Goal: Task Accomplishment & Management: Use online tool/utility

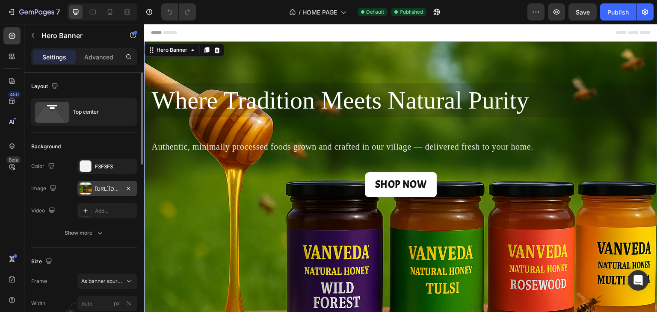
click at [101, 186] on div "[URL][DOMAIN_NAME]" at bounding box center [107, 189] width 25 height 8
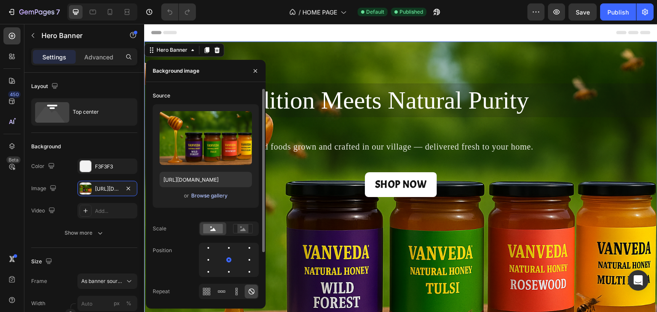
click at [200, 196] on div "Browse gallery" at bounding box center [209, 196] width 36 height 8
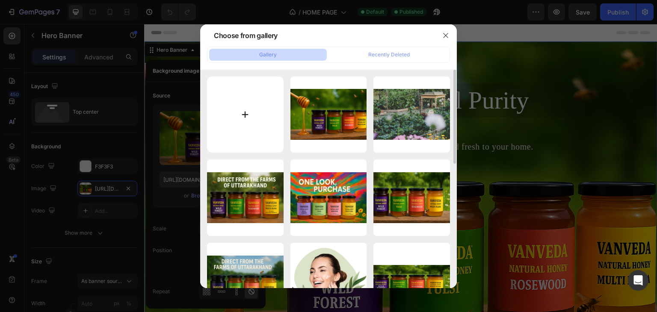
click at [241, 115] on input "file" at bounding box center [245, 115] width 77 height 77
type input "C:\fakepath\ChatGPT Image [DATE], 12_38_37 PM.png"
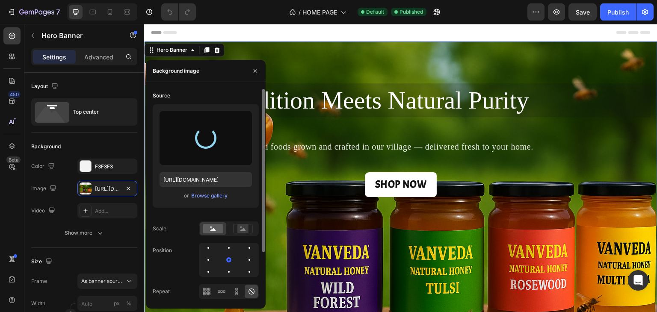
type input "[URL][DOMAIN_NAME]"
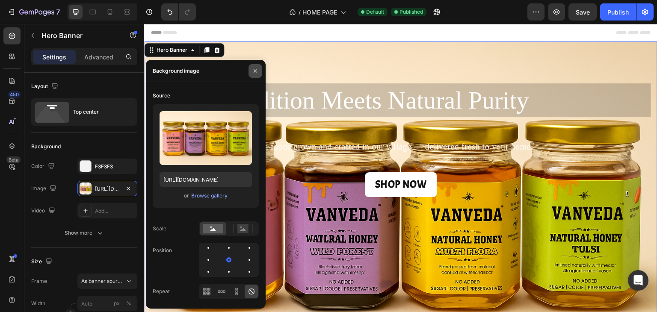
click at [255, 69] on icon "button" at bounding box center [255, 71] width 7 height 7
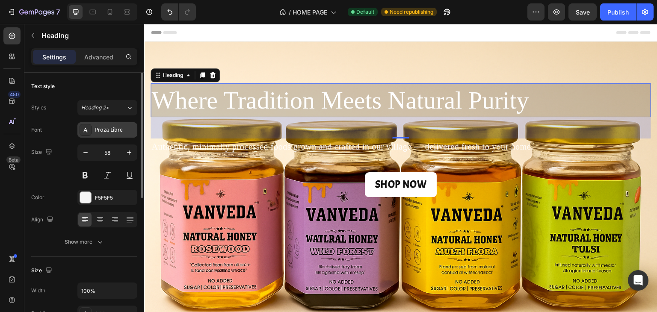
click at [115, 133] on div "Proza Libre" at bounding box center [115, 131] width 40 height 8
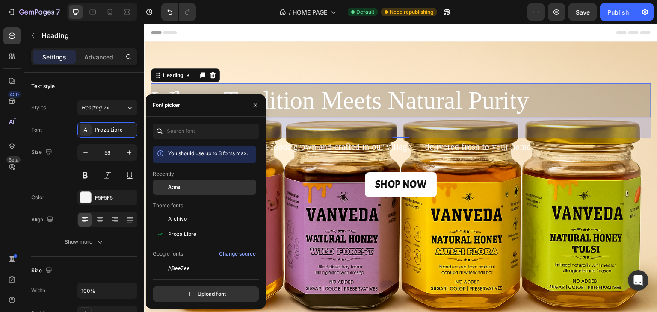
click at [174, 187] on span "Acme" at bounding box center [174, 188] width 12 height 8
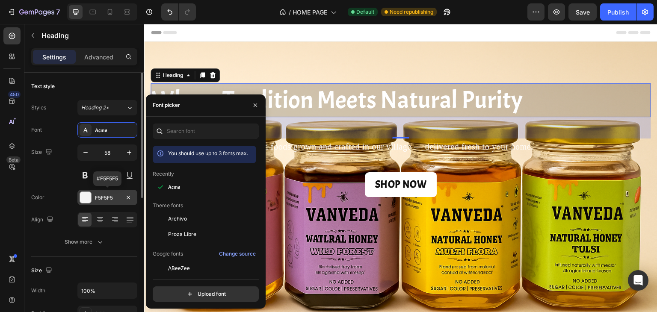
click at [83, 196] on div at bounding box center [85, 197] width 11 height 11
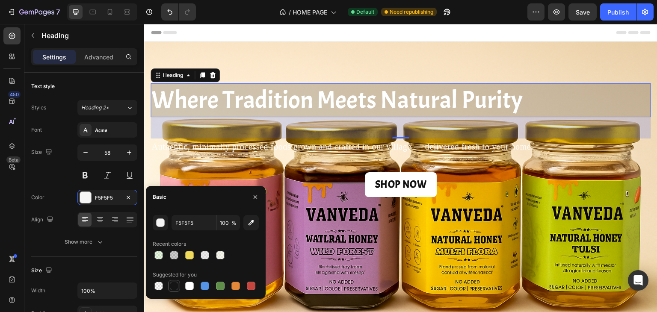
click at [177, 288] on div at bounding box center [174, 286] width 9 height 9
type input "151515"
click at [256, 201] on button "button" at bounding box center [256, 197] width 14 height 14
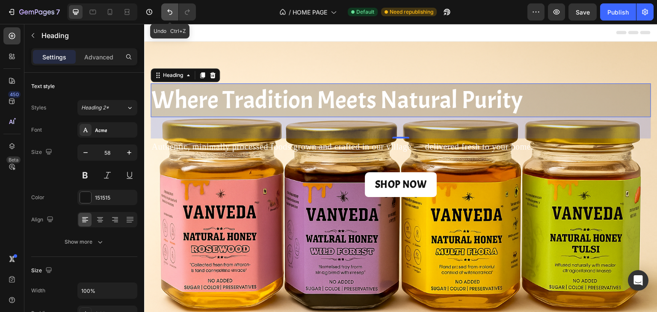
click at [166, 11] on icon "Undo/Redo" at bounding box center [170, 12] width 9 height 9
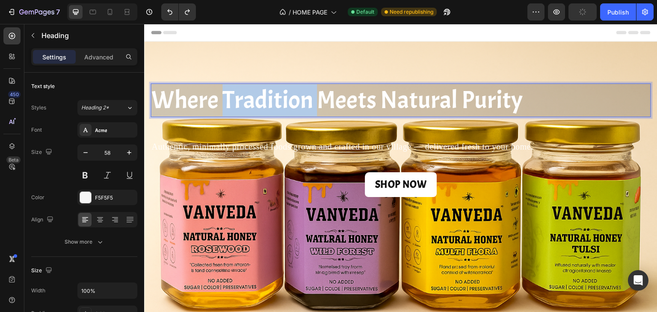
click at [238, 104] on span "Where Tradition Meets Natural Purity" at bounding box center [336, 100] width 371 height 32
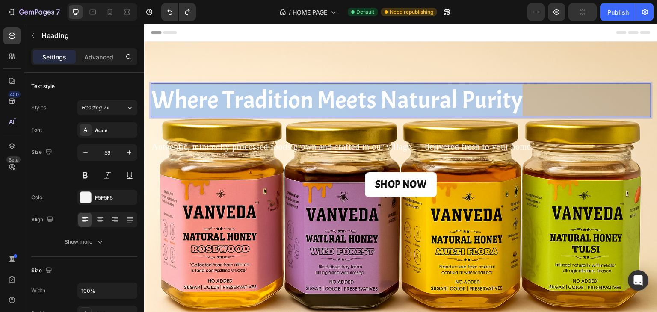
click at [238, 104] on span "Where Tradition Meets Natural Purity" at bounding box center [336, 100] width 371 height 32
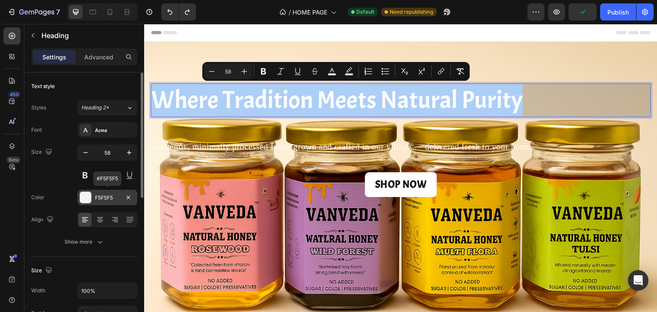
click at [110, 197] on div "F5F5F5" at bounding box center [107, 198] width 25 height 8
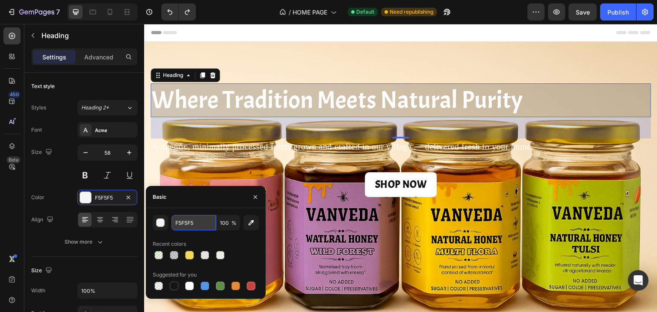
click at [211, 224] on input "F5F5F5" at bounding box center [194, 222] width 44 height 15
type input "111111"
click at [221, 239] on div "Recent colors" at bounding box center [206, 244] width 106 height 14
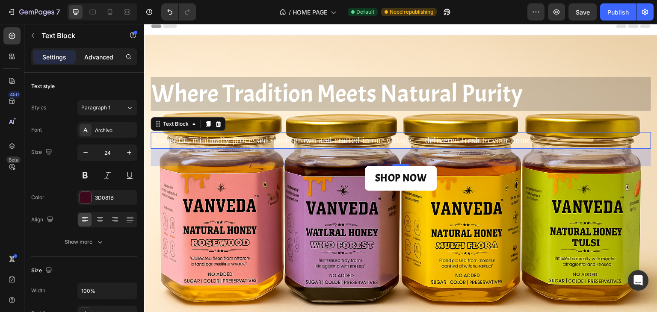
click at [101, 59] on p "Advanced" at bounding box center [98, 57] width 29 height 9
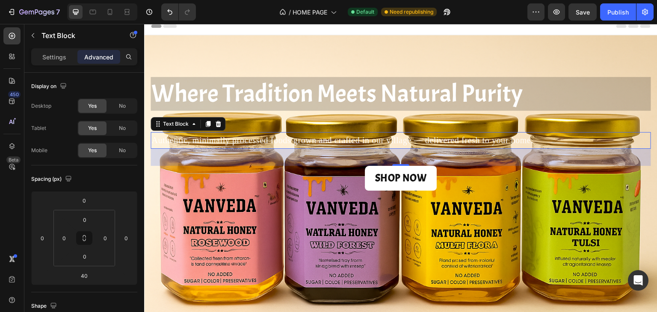
click at [312, 137] on span "Authentic, minimally processed foods grown and crafted in our village — deliver…" at bounding box center [342, 140] width 382 height 9
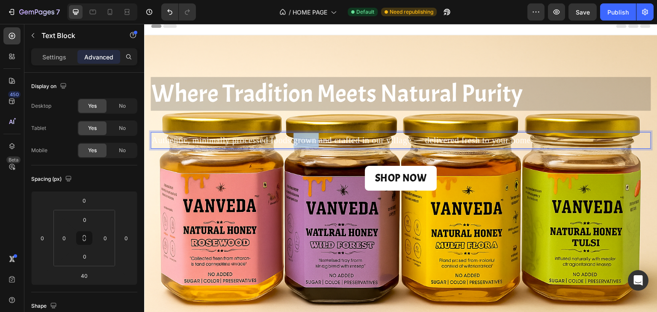
click at [312, 137] on span "Authentic, minimally processed foods grown and crafted in our village — deliver…" at bounding box center [342, 140] width 382 height 9
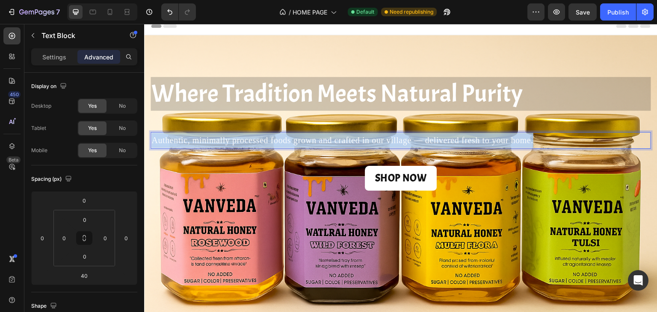
click at [312, 137] on span "Authentic, minimally processed foods grown and crafted in our village — deliver…" at bounding box center [342, 140] width 382 height 9
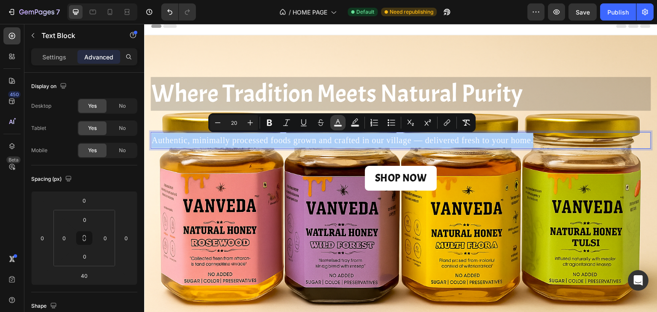
click at [341, 124] on icon "Editor contextual toolbar" at bounding box center [338, 122] width 9 height 9
type input "000000"
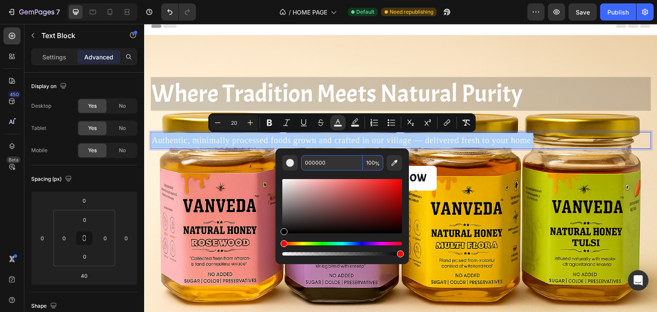
click at [352, 165] on input "000000" at bounding box center [332, 162] width 62 height 15
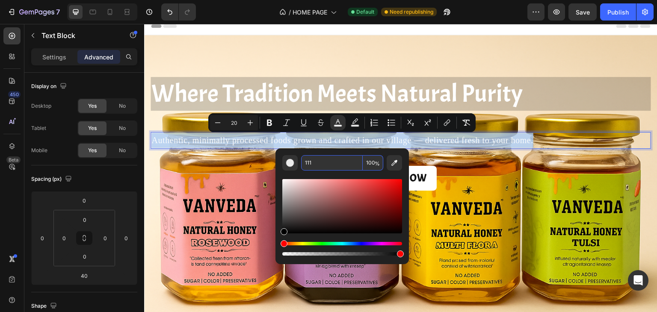
type input "111111"
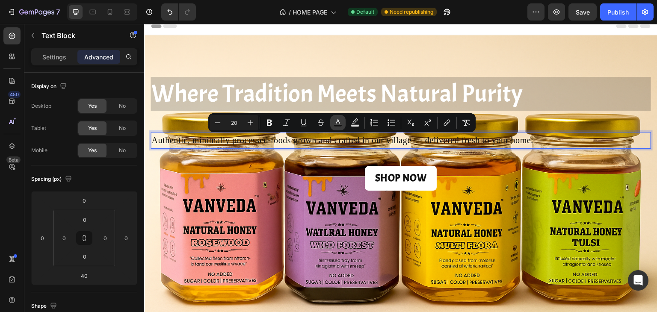
click at [339, 124] on icon "Editor contextual toolbar" at bounding box center [338, 122] width 9 height 9
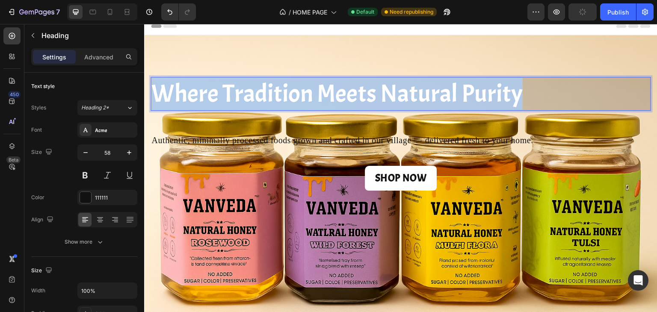
click at [285, 105] on span "Where Tradition Meets Natural Purity" at bounding box center [336, 94] width 371 height 32
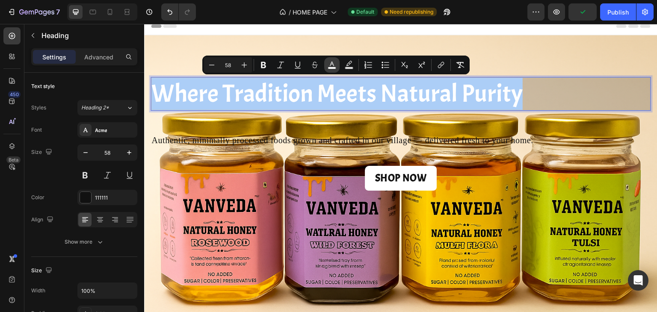
click at [331, 70] on button "color" at bounding box center [331, 64] width 15 height 15
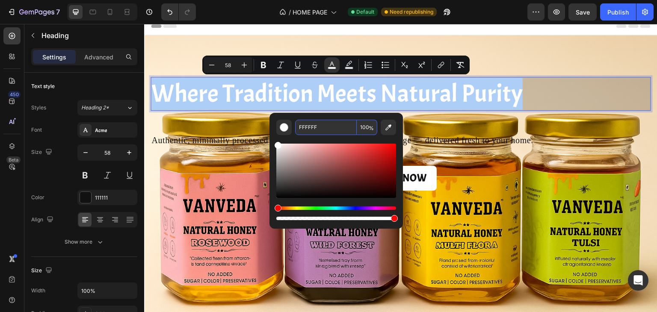
click at [326, 127] on input "FFFFFF" at bounding box center [326, 127] width 62 height 15
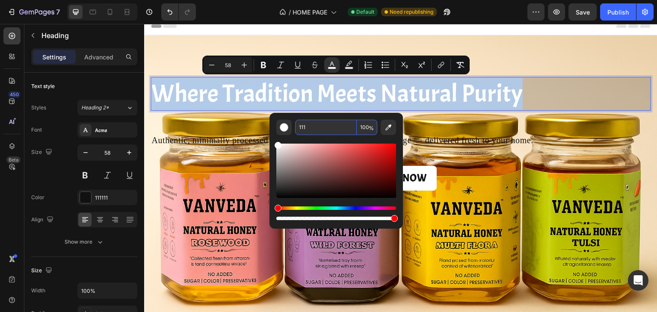
type input "111111"
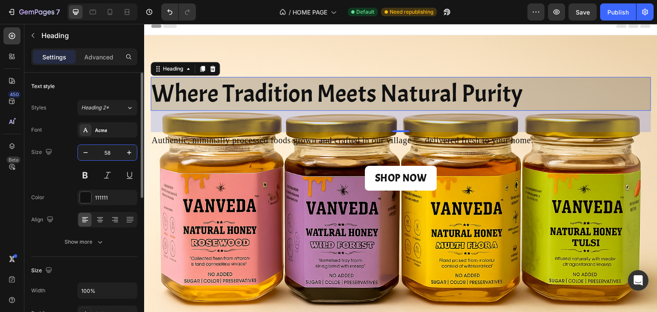
click at [113, 152] on input "58" at bounding box center [107, 152] width 28 height 15
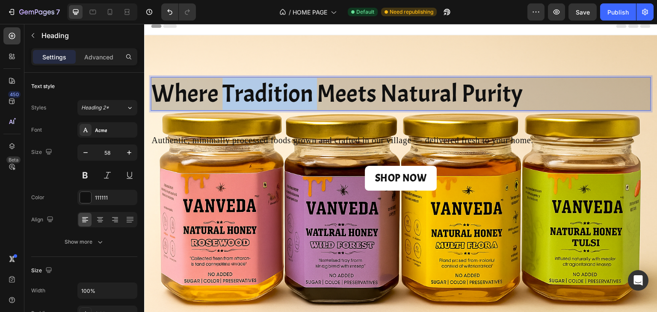
click at [234, 103] on span "Where Tradition Meets Natural Purity" at bounding box center [336, 94] width 371 height 32
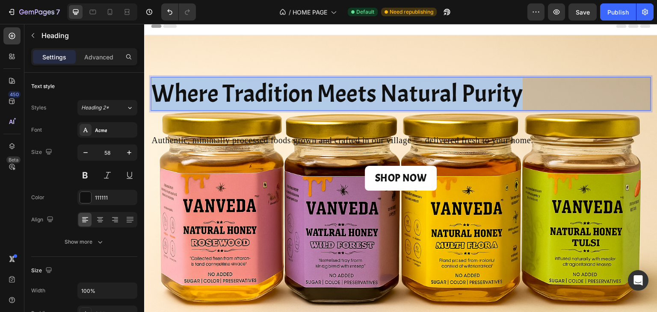
click at [234, 103] on span "Where Tradition Meets Natural Purity" at bounding box center [336, 94] width 371 height 32
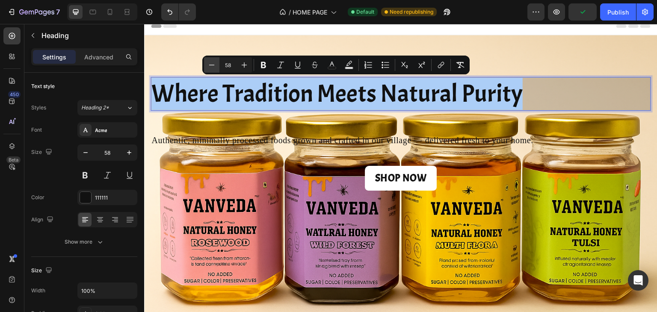
click at [211, 65] on icon "Editor contextual toolbar" at bounding box center [212, 65] width 6 height 0
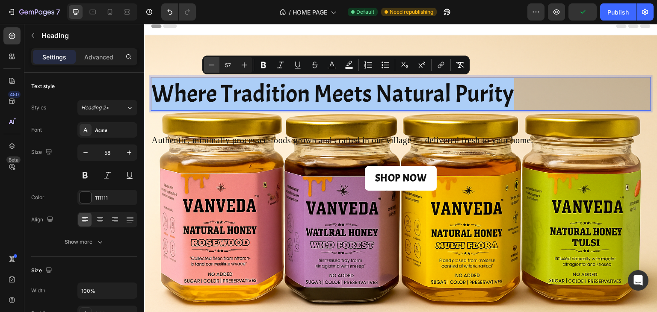
click at [211, 65] on icon "Editor contextual toolbar" at bounding box center [212, 65] width 6 height 0
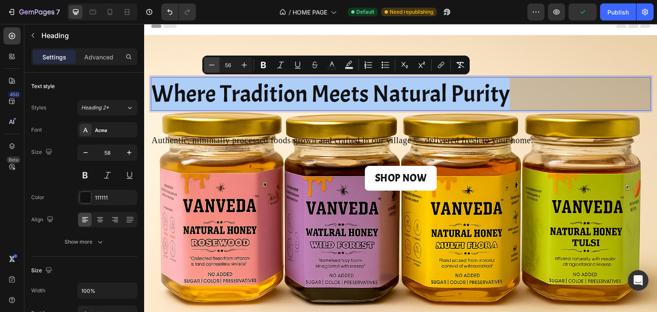
click at [211, 65] on icon "Editor contextual toolbar" at bounding box center [212, 65] width 6 height 0
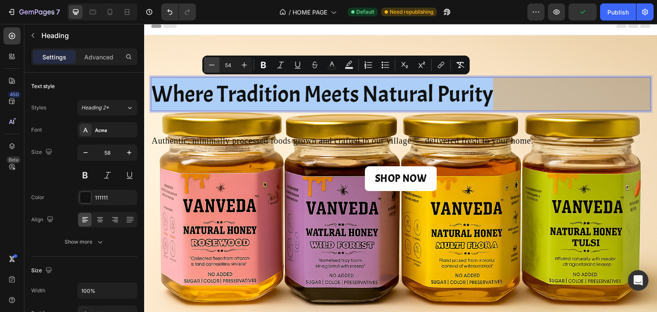
click at [211, 65] on icon "Editor contextual toolbar" at bounding box center [212, 65] width 6 height 0
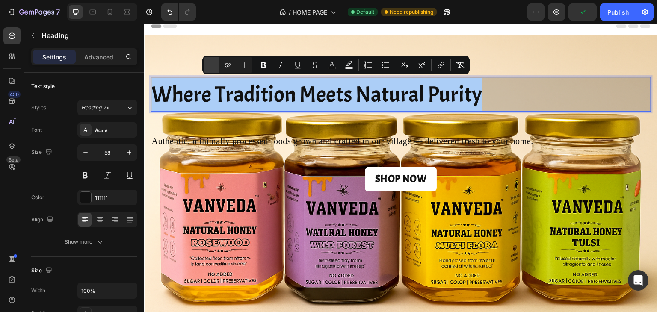
click at [211, 65] on icon "Editor contextual toolbar" at bounding box center [212, 65] width 6 height 0
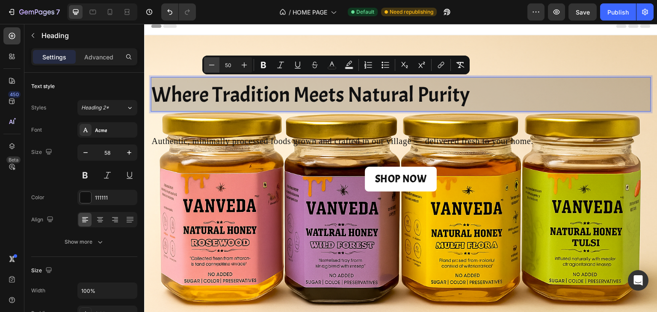
click at [211, 65] on icon "Editor contextual toolbar" at bounding box center [212, 65] width 6 height 0
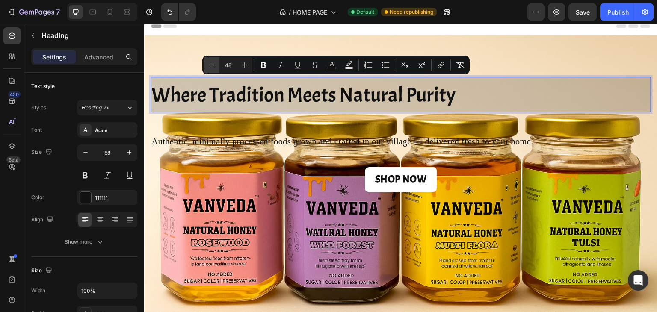
click at [211, 65] on icon "Editor contextual toolbar" at bounding box center [212, 65] width 6 height 0
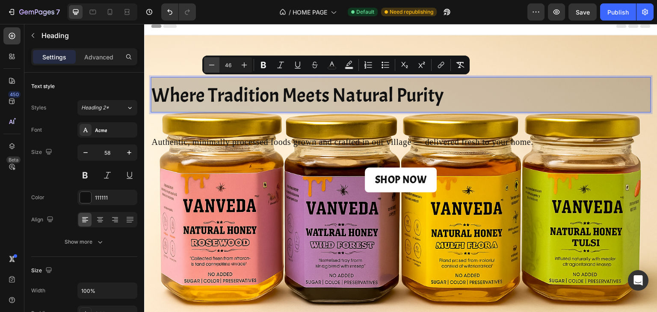
click at [211, 65] on icon "Editor contextual toolbar" at bounding box center [212, 65] width 6 height 0
type input "45"
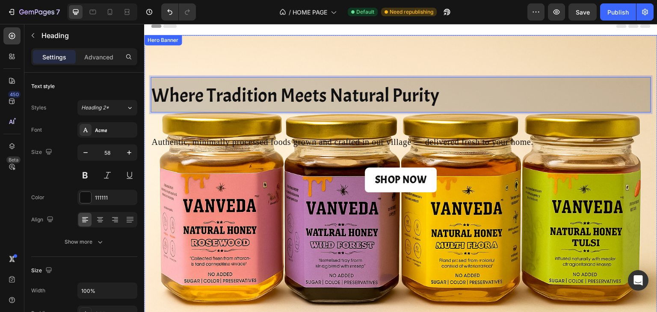
drag, startPoint x: 198, startPoint y: 94, endPoint x: 194, endPoint y: 56, distance: 37.8
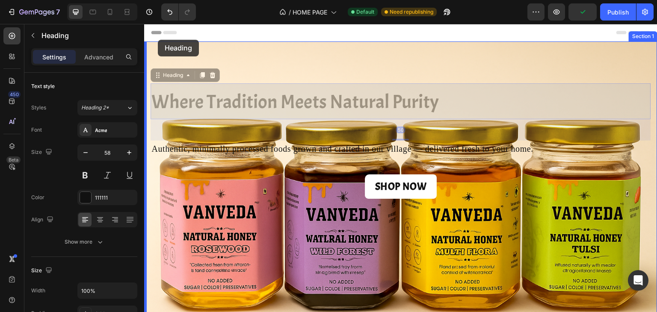
drag, startPoint x: 159, startPoint y: 66, endPoint x: 158, endPoint y: 40, distance: 26.6
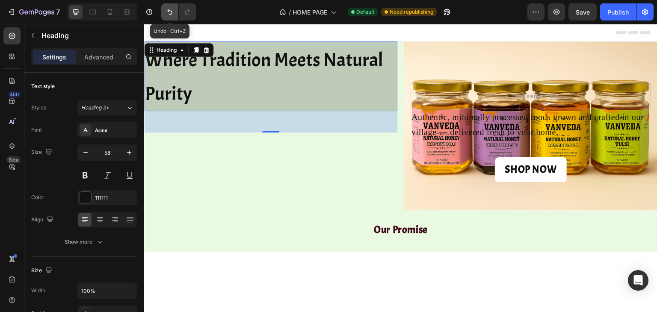
click at [173, 15] on icon "Undo/Redo" at bounding box center [170, 12] width 9 height 9
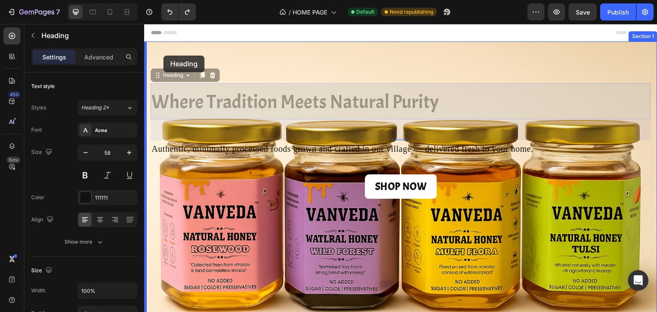
drag, startPoint x: 160, startPoint y: 74, endPoint x: 163, endPoint y: 56, distance: 19.2
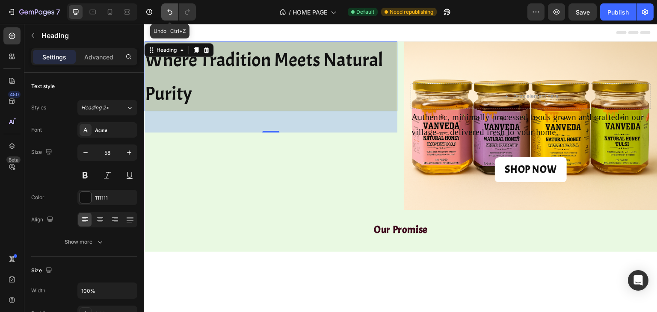
click at [170, 10] on icon "Undo/Redo" at bounding box center [170, 12] width 9 height 9
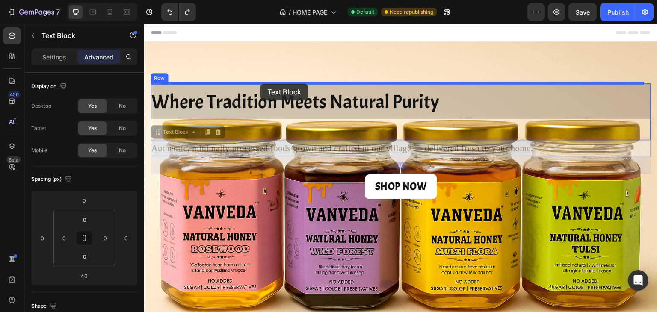
drag, startPoint x: 266, startPoint y: 148, endPoint x: 261, endPoint y: 84, distance: 64.8
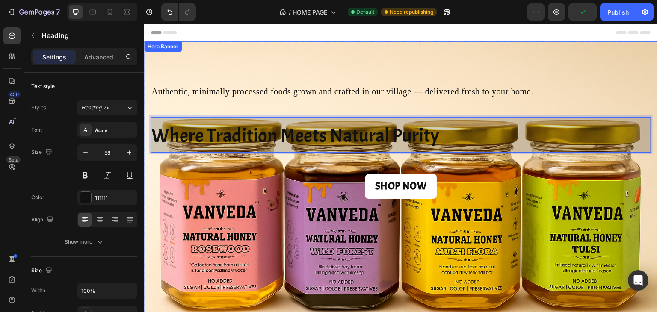
drag, startPoint x: 253, startPoint y: 129, endPoint x: 251, endPoint y: 77, distance: 51.4
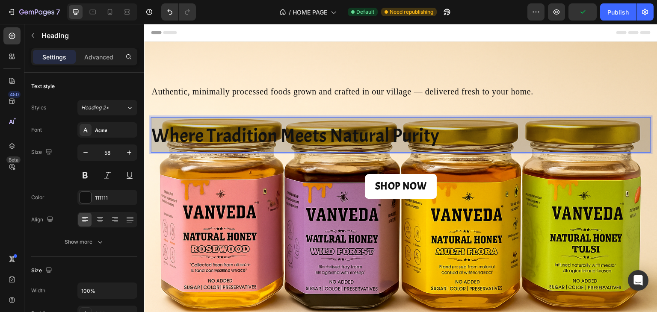
click at [190, 134] on span "Where Tradition Meets Natural Purity" at bounding box center [295, 136] width 288 height 24
click at [169, 125] on span "Where Tradition Meets Natural Purity" at bounding box center [295, 136] width 288 height 24
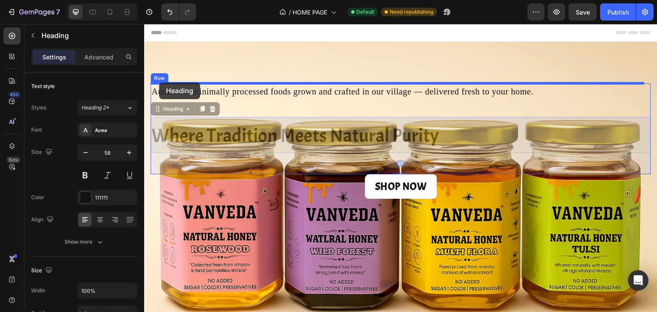
drag, startPoint x: 157, startPoint y: 113, endPoint x: 159, endPoint y: 83, distance: 30.8
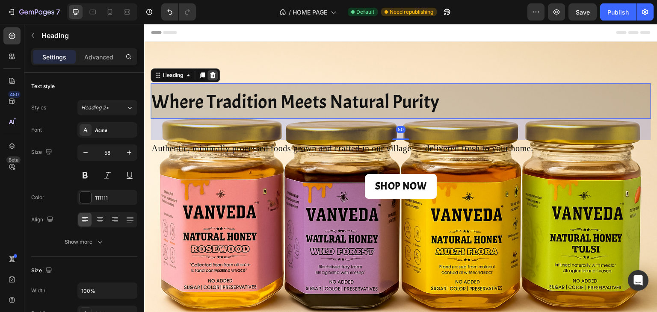
click at [213, 73] on icon at bounding box center [213, 75] width 6 height 6
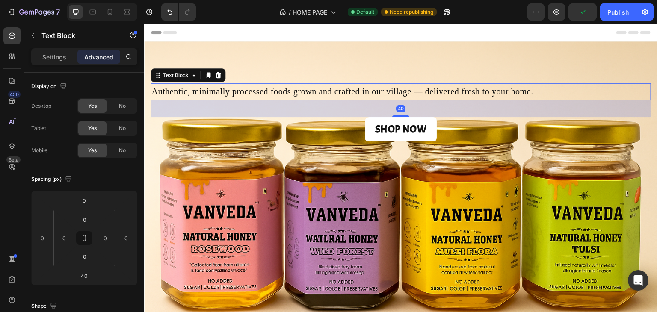
click at [235, 110] on div "40" at bounding box center [401, 108] width 501 height 17
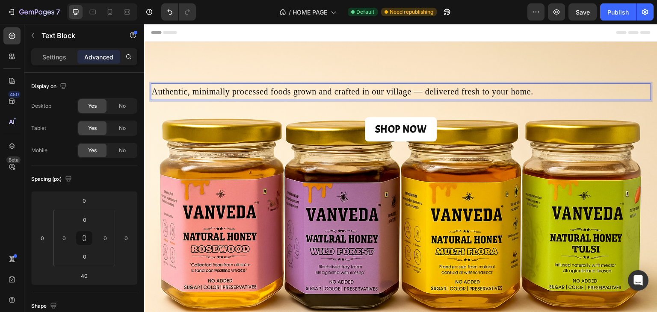
click at [172, 95] on span "Authentic, minimally processed foods grown and crafted in our village — deliver…" at bounding box center [342, 91] width 382 height 9
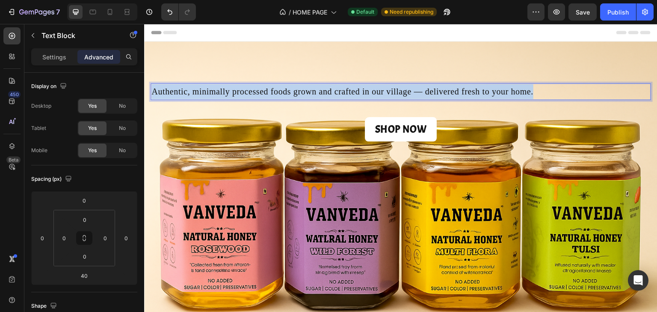
click at [172, 95] on span "Authentic, minimally processed foods grown and crafted in our village — deliver…" at bounding box center [342, 91] width 382 height 9
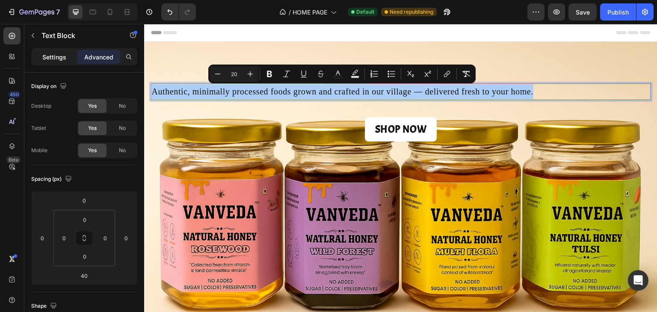
click at [58, 56] on p "Settings" at bounding box center [54, 57] width 24 height 9
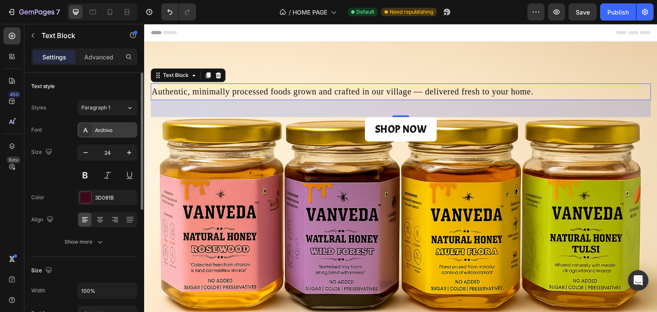
click at [103, 125] on div "Archivo" at bounding box center [107, 129] width 60 height 15
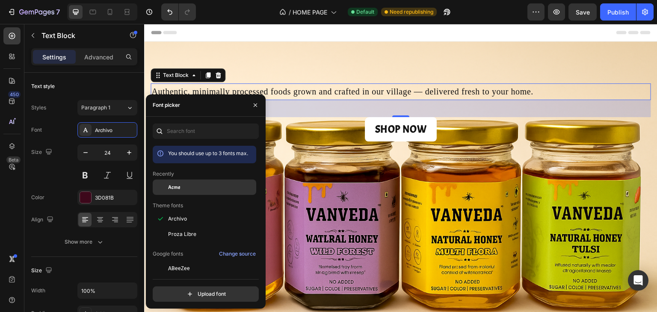
click at [175, 188] on span "Acme" at bounding box center [174, 188] width 12 height 8
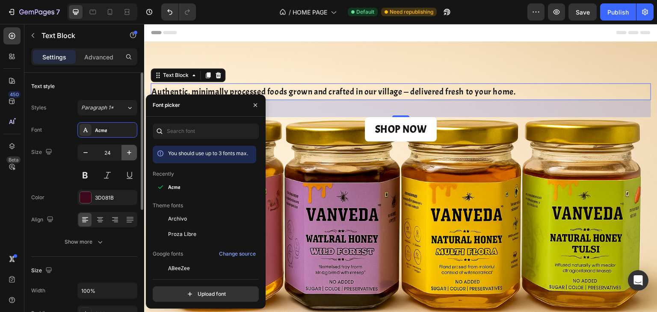
click at [123, 156] on button "button" at bounding box center [128, 152] width 15 height 15
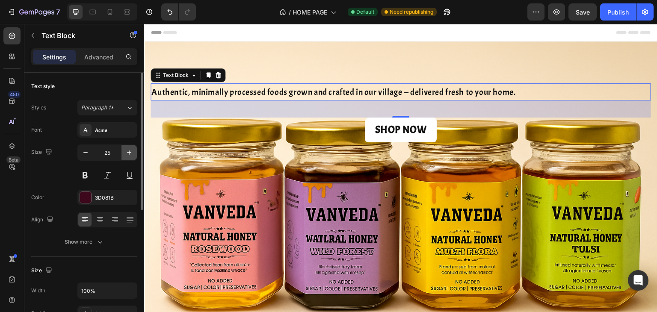
click at [123, 156] on button "button" at bounding box center [128, 152] width 15 height 15
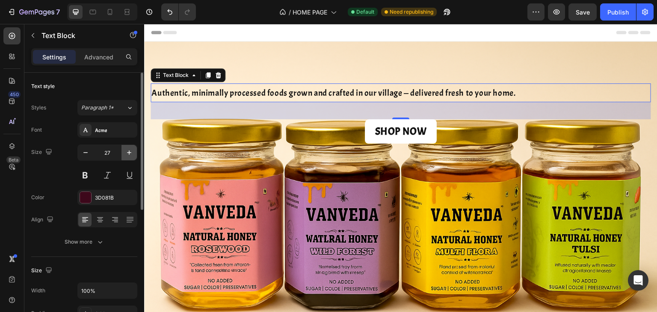
click at [123, 156] on button "button" at bounding box center [128, 152] width 15 height 15
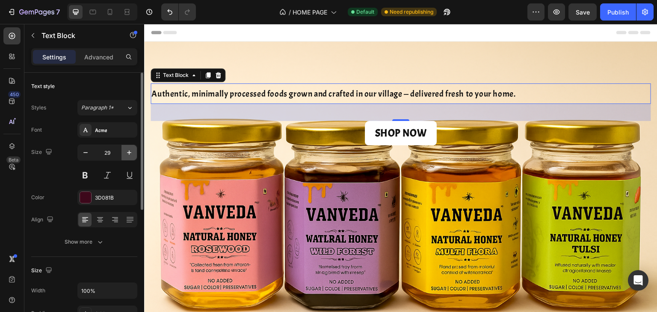
click at [123, 156] on button "button" at bounding box center [128, 152] width 15 height 15
type input "30"
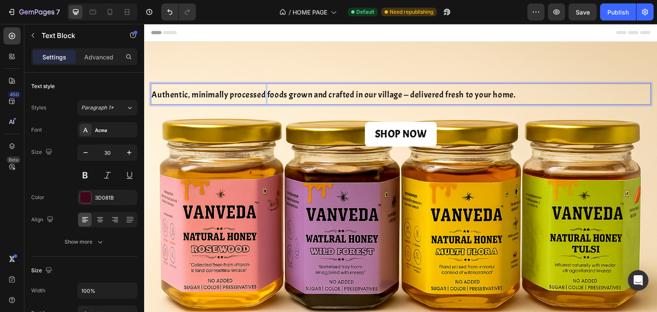
click at [266, 92] on span "Authentic, minimally processed foods grown and crafted in our village — deliver…" at bounding box center [333, 94] width 364 height 11
click at [240, 93] on span "Authentic, minimally processed foods grown and crafted in our village — deliver…" at bounding box center [333, 94] width 364 height 11
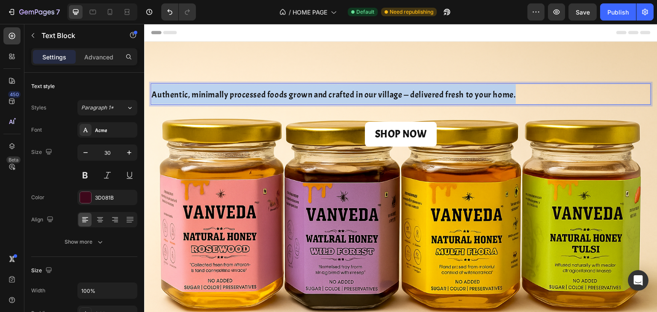
click at [240, 93] on span "Authentic, minimally processed foods grown and crafted in our village — deliver…" at bounding box center [333, 94] width 364 height 11
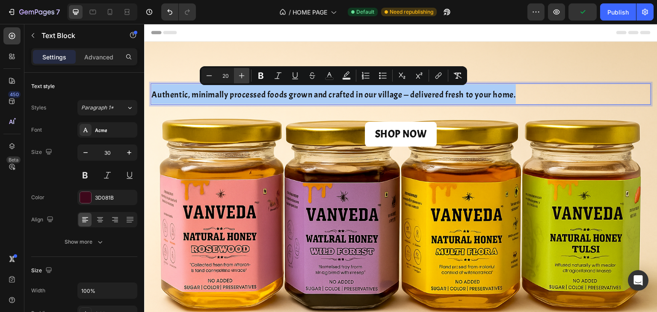
click at [241, 73] on icon "Editor contextual toolbar" at bounding box center [241, 75] width 9 height 9
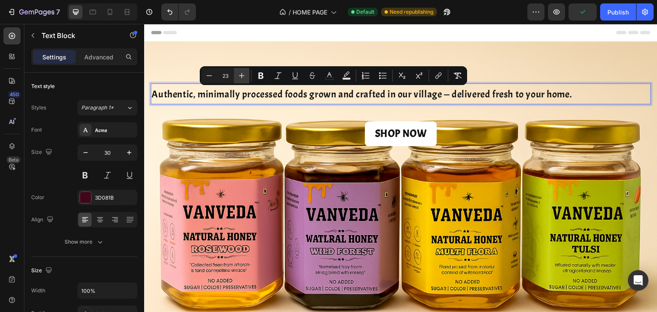
click at [241, 73] on icon "Editor contextual toolbar" at bounding box center [241, 75] width 9 height 9
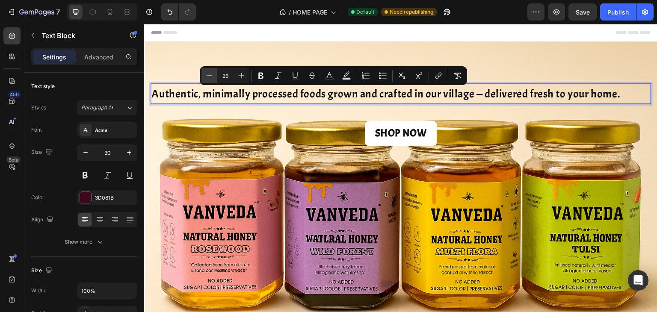
click at [212, 75] on icon "Editor contextual toolbar" at bounding box center [209, 75] width 9 height 9
type input "25"
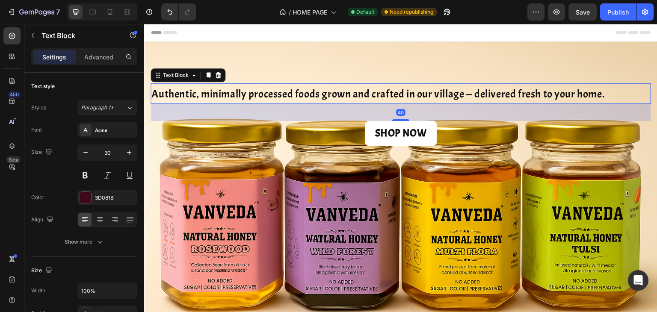
click at [185, 113] on div "40" at bounding box center [401, 112] width 501 height 17
click at [86, 153] on icon "button" at bounding box center [85, 152] width 9 height 9
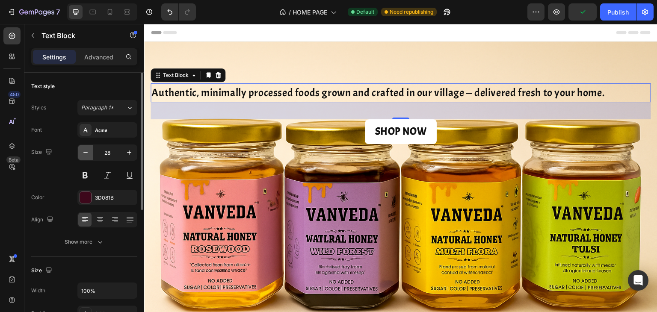
click at [86, 153] on icon "button" at bounding box center [85, 152] width 9 height 9
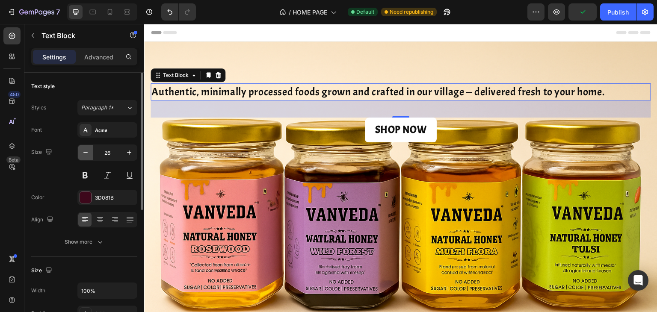
click at [86, 153] on icon "button" at bounding box center [85, 152] width 9 height 9
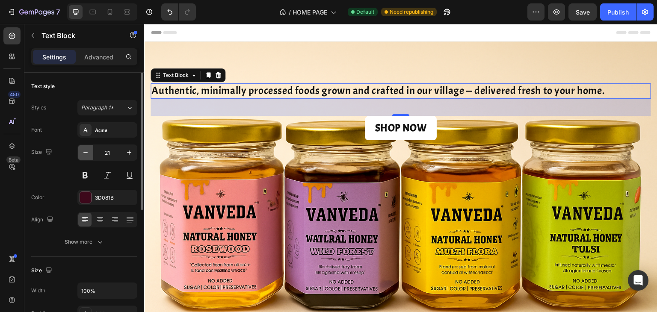
click at [86, 153] on icon "button" at bounding box center [85, 152] width 9 height 9
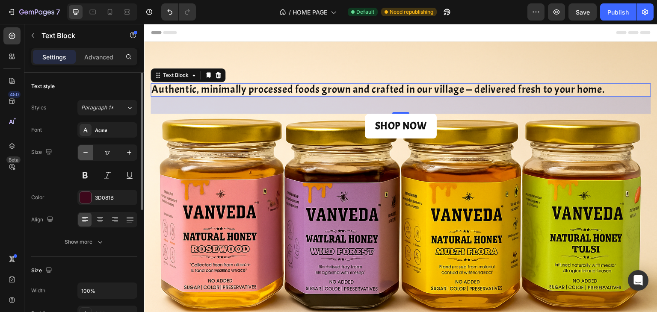
click at [86, 153] on icon "button" at bounding box center [85, 152] width 9 height 9
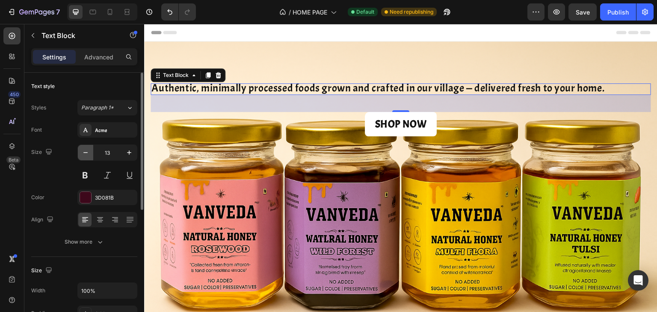
click at [86, 153] on icon "button" at bounding box center [85, 152] width 9 height 9
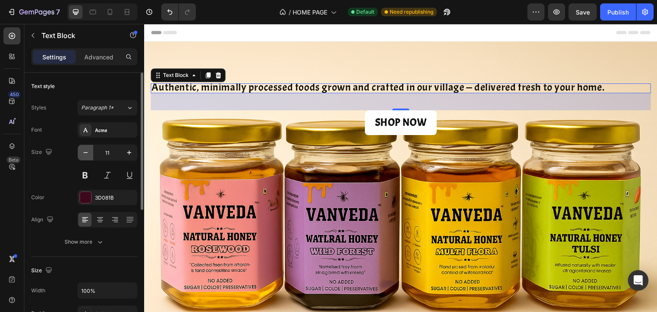
click at [86, 153] on icon "button" at bounding box center [85, 152] width 9 height 9
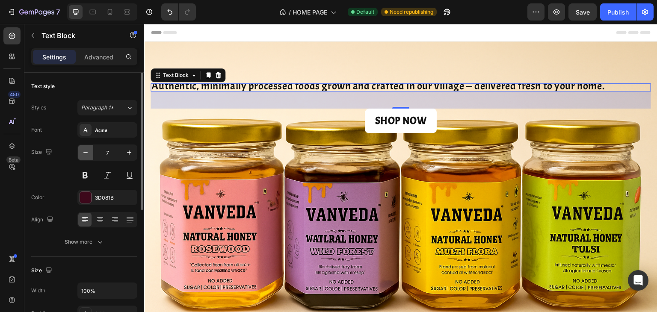
click at [86, 153] on icon "button" at bounding box center [85, 152] width 9 height 9
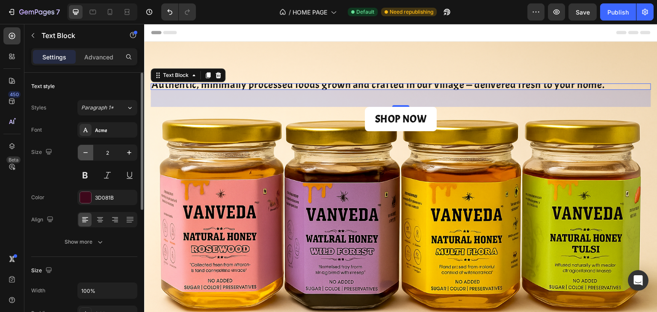
click at [86, 153] on icon "button" at bounding box center [85, 152] width 9 height 9
click at [110, 152] on input "1" at bounding box center [107, 152] width 28 height 15
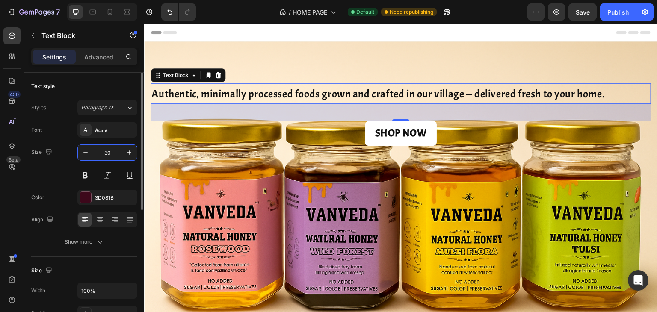
type input "30"
click at [72, 158] on div "Size 30" at bounding box center [84, 164] width 106 height 39
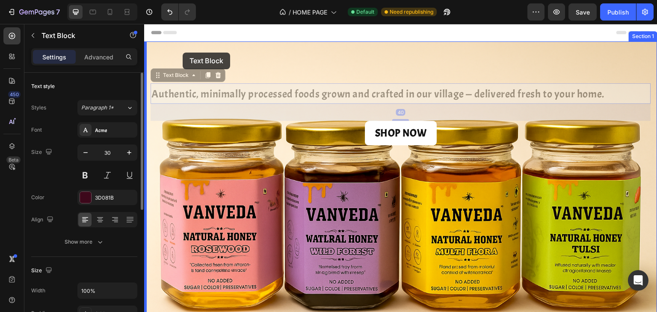
drag, startPoint x: 171, startPoint y: 77, endPoint x: 183, endPoint y: 53, distance: 27.4
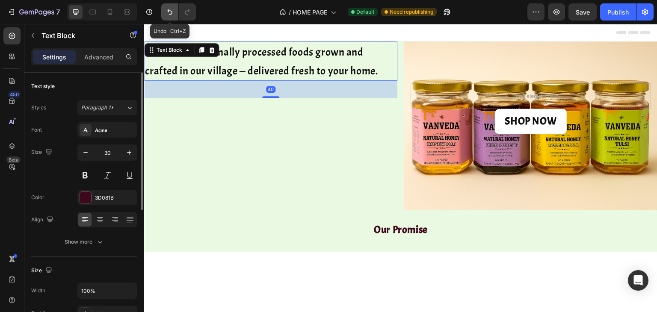
click at [172, 16] on button "Undo/Redo" at bounding box center [169, 11] width 17 height 17
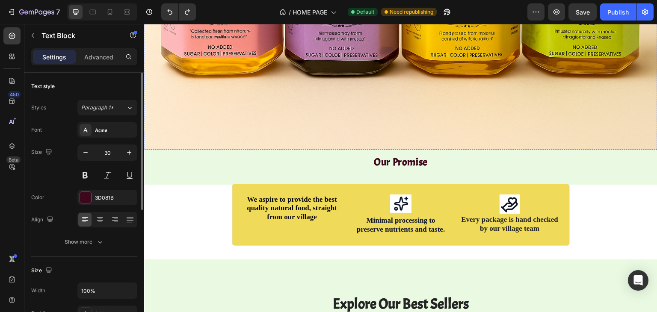
scroll to position [234, 0]
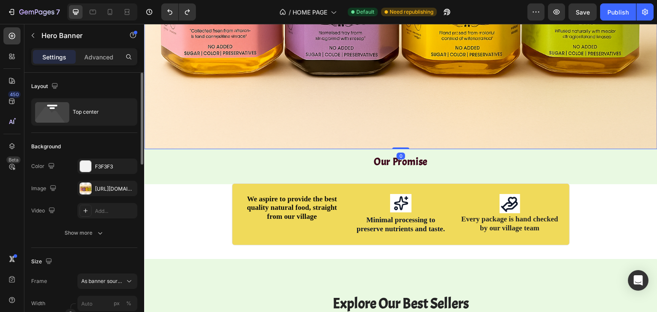
drag, startPoint x: 401, startPoint y: 143, endPoint x: 398, endPoint y: 101, distance: 42.9
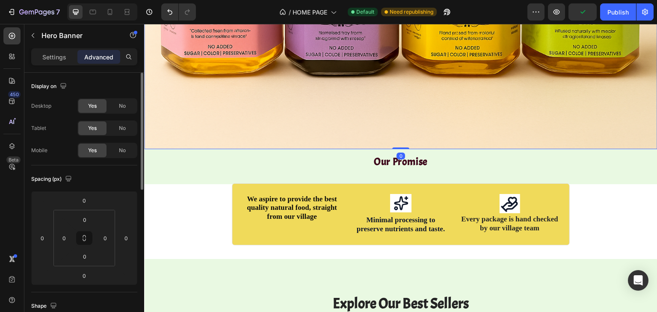
drag, startPoint x: 399, startPoint y: 143, endPoint x: 394, endPoint y: 95, distance: 48.6
click at [621, 9] on div "Publish" at bounding box center [617, 12] width 21 height 9
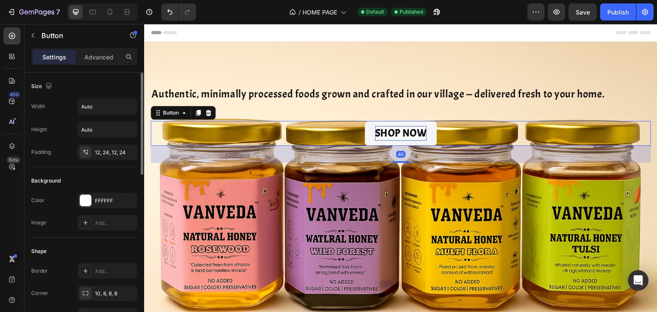
scroll to position [75, 0]
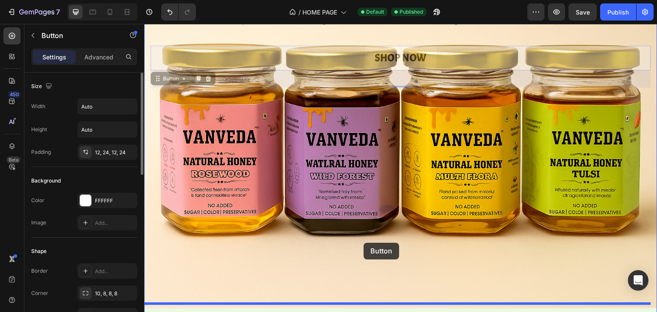
drag, startPoint x: 164, startPoint y: 81, endPoint x: 365, endPoint y: 243, distance: 258.3
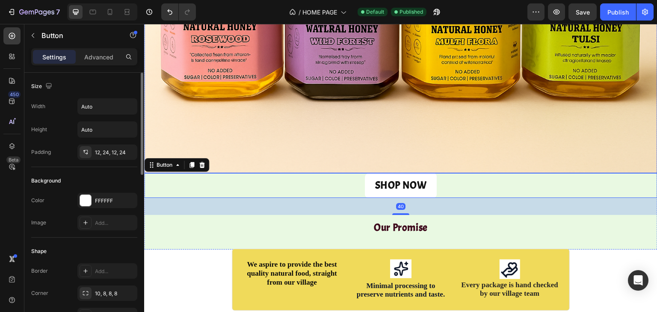
scroll to position [210, 0]
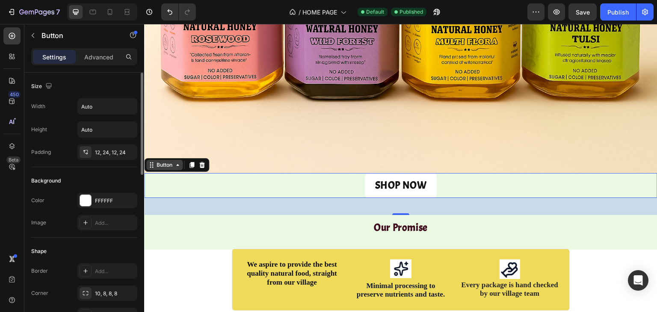
click at [166, 161] on div "Button" at bounding box center [164, 165] width 19 height 8
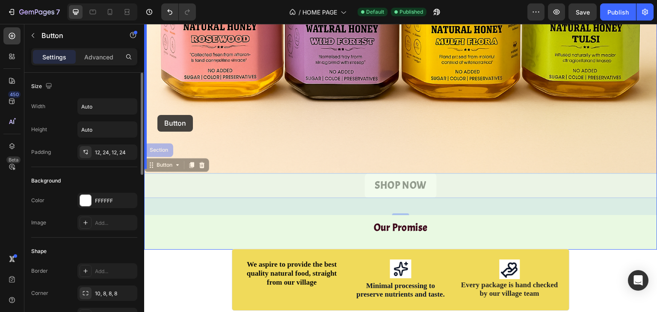
drag, startPoint x: 156, startPoint y: 158, endPoint x: 157, endPoint y: 115, distance: 43.2
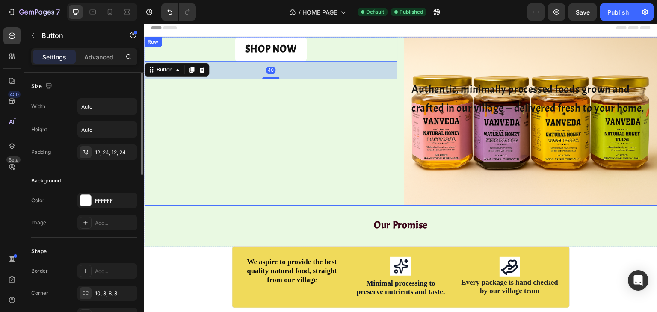
scroll to position [0, 0]
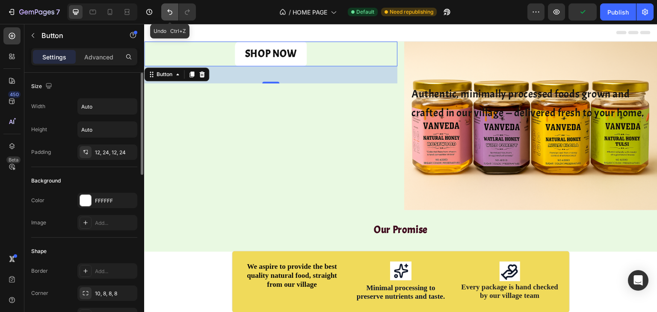
click at [167, 11] on icon "Undo/Redo" at bounding box center [170, 12] width 9 height 9
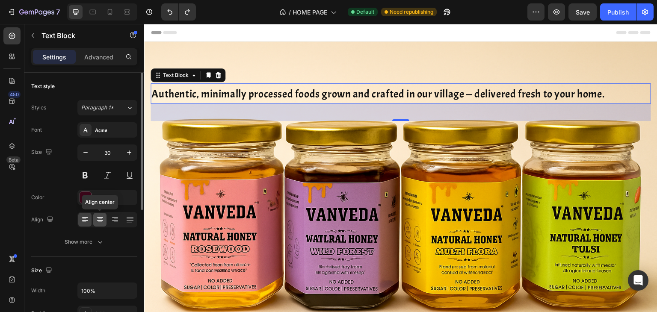
click at [102, 221] on icon at bounding box center [100, 220] width 9 height 9
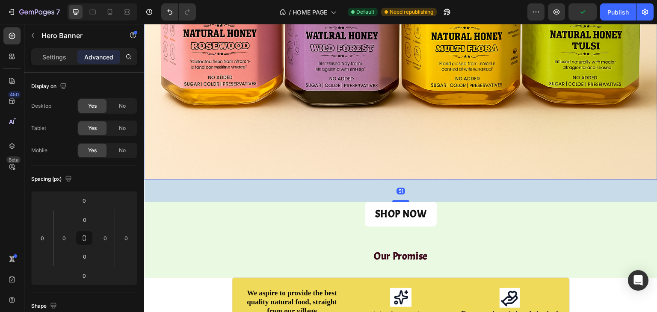
scroll to position [205, 0]
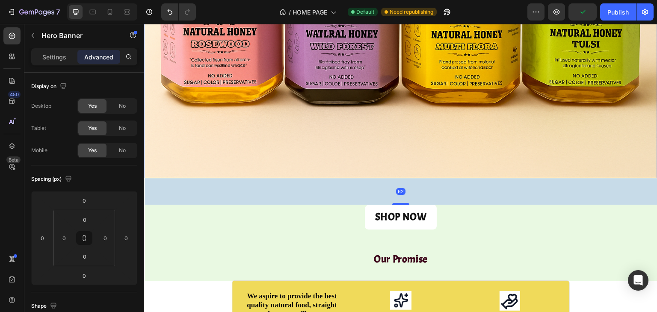
drag, startPoint x: 401, startPoint y: 198, endPoint x: 405, endPoint y: 225, distance: 26.7
click at [405, 225] on div "Authentic, minimally processed foods grown and crafted in our village — deliver…" at bounding box center [400, 55] width 513 height 438
type input "62"
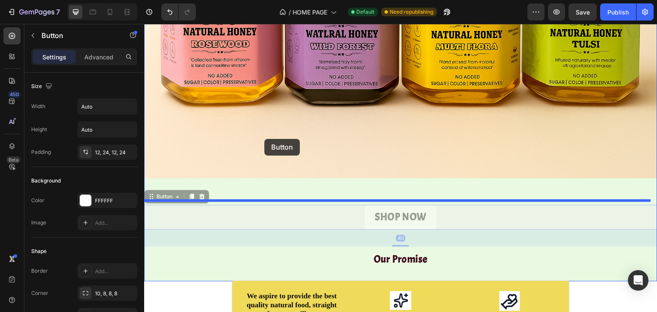
drag, startPoint x: 152, startPoint y: 196, endPoint x: 264, endPoint y: 139, distance: 125.7
drag, startPoint x: 158, startPoint y: 189, endPoint x: 232, endPoint y: 143, distance: 87.2
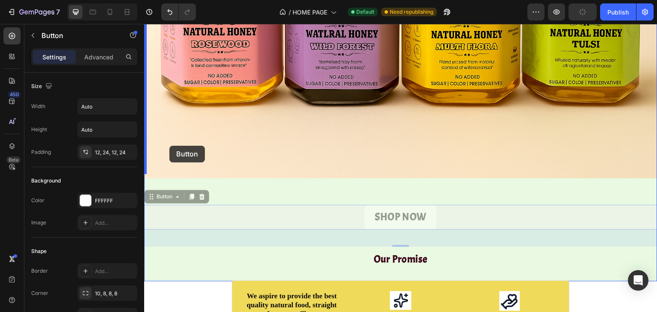
drag, startPoint x: 170, startPoint y: 193, endPoint x: 169, endPoint y: 146, distance: 46.6
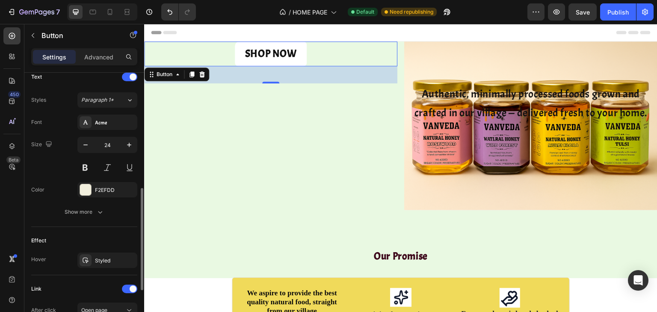
scroll to position [415, 0]
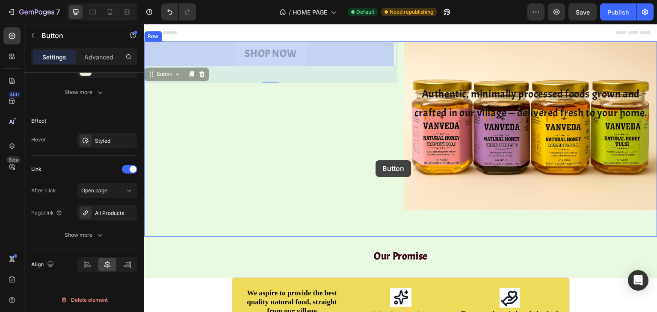
drag, startPoint x: 161, startPoint y: 73, endPoint x: 376, endPoint y: 160, distance: 231.8
drag, startPoint x: 166, startPoint y: 76, endPoint x: 391, endPoint y: 206, distance: 259.9
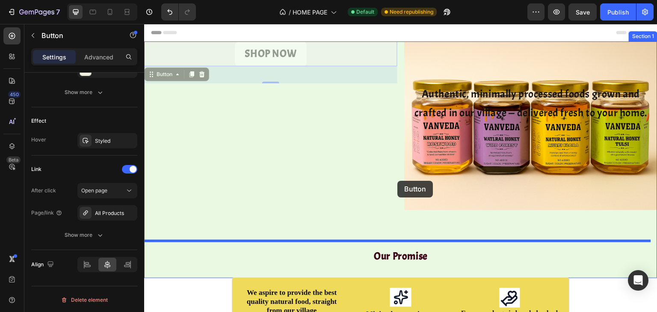
drag, startPoint x: 160, startPoint y: 74, endPoint x: 397, endPoint y: 181, distance: 260.8
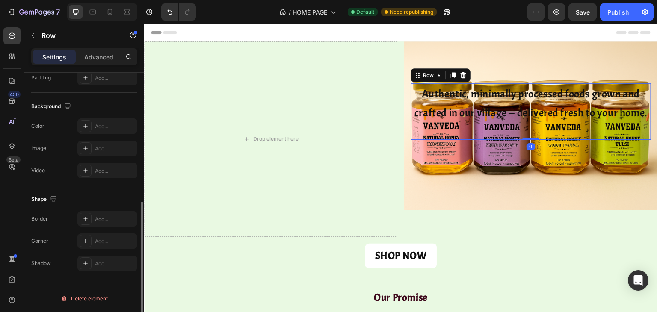
scroll to position [0, 0]
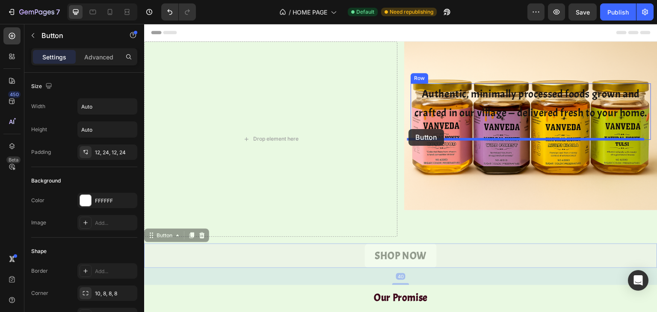
drag, startPoint x: 166, startPoint y: 232, endPoint x: 409, endPoint y: 129, distance: 263.4
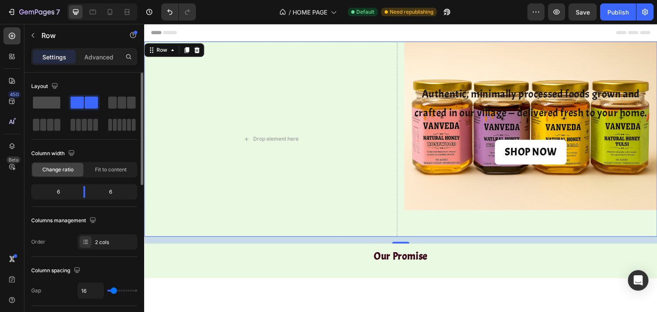
click at [43, 101] on span at bounding box center [46, 103] width 27 height 12
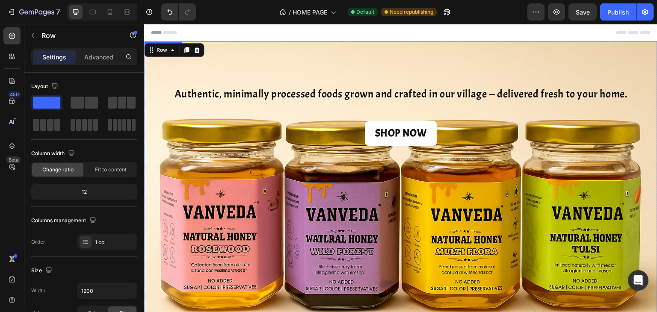
scroll to position [59, 0]
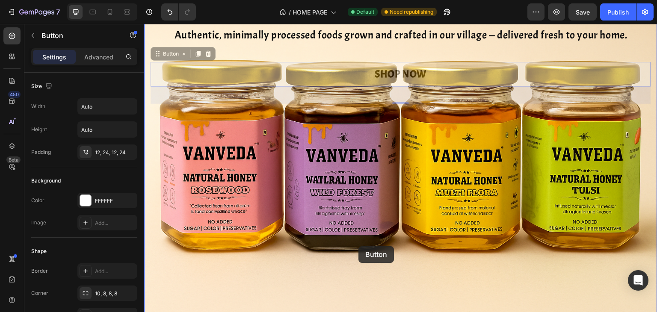
drag, startPoint x: 159, startPoint y: 54, endPoint x: 358, endPoint y: 246, distance: 277.1
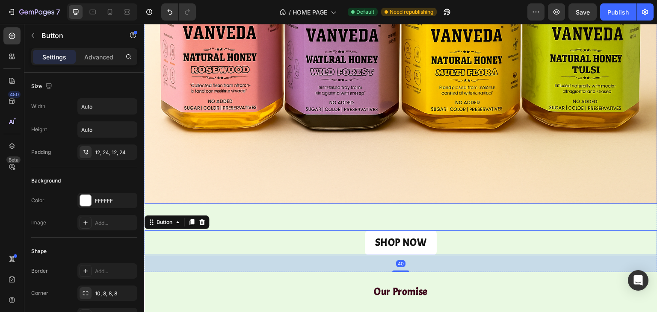
scroll to position [181, 0]
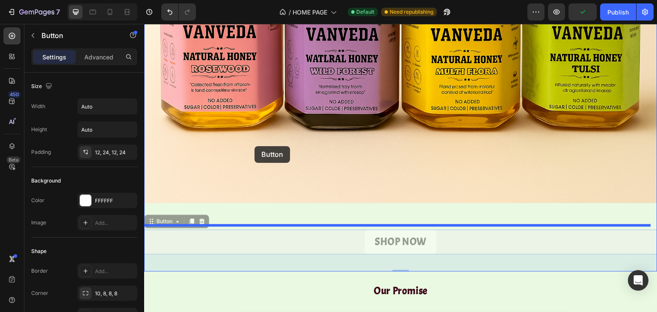
drag, startPoint x: 166, startPoint y: 218, endPoint x: 255, endPoint y: 146, distance: 114.0
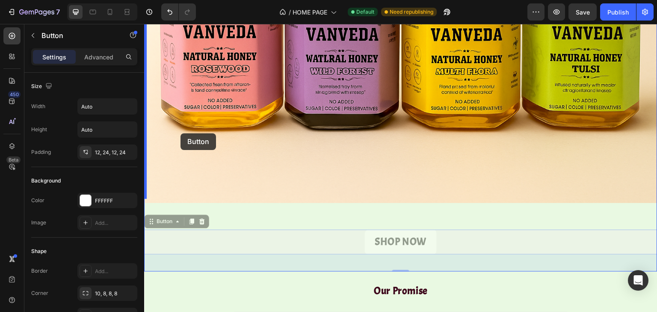
drag, startPoint x: 162, startPoint y: 217, endPoint x: 181, endPoint y: 133, distance: 85.8
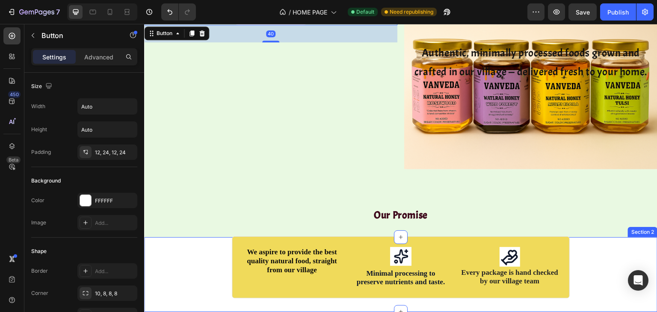
scroll to position [0, 0]
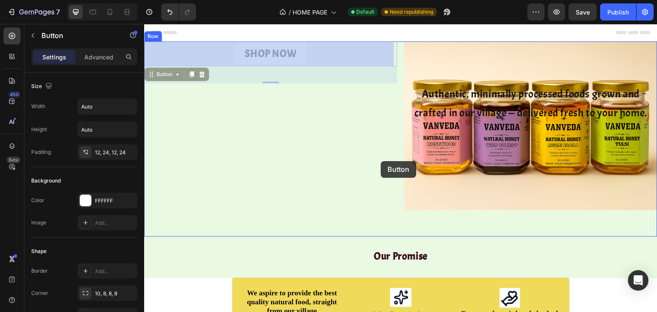
drag, startPoint x: 154, startPoint y: 76, endPoint x: 381, endPoint y: 161, distance: 242.3
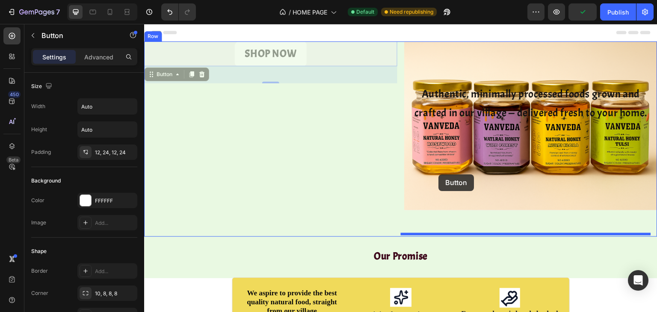
drag, startPoint x: 160, startPoint y: 75, endPoint x: 439, endPoint y: 175, distance: 295.8
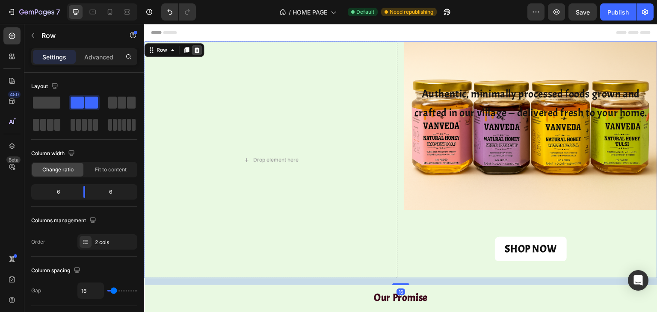
click at [197, 50] on icon at bounding box center [197, 50] width 6 height 6
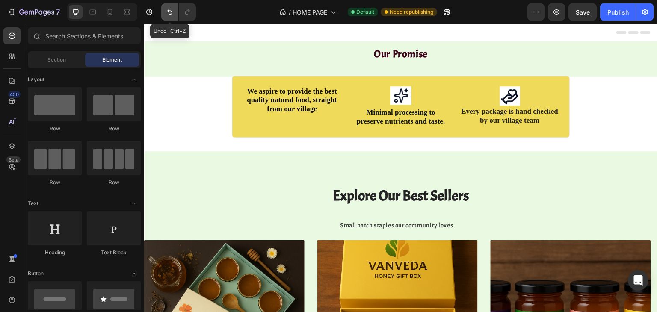
click at [166, 6] on button "Undo/Redo" at bounding box center [169, 11] width 17 height 17
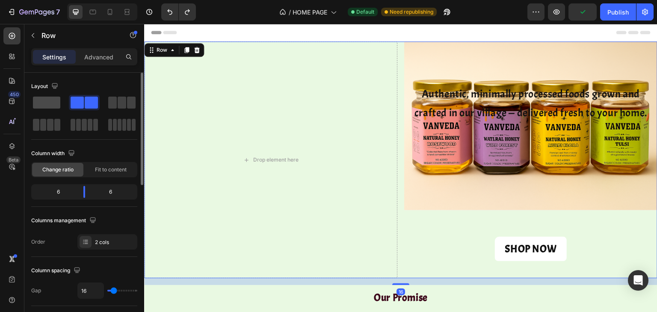
click at [59, 103] on span at bounding box center [46, 103] width 27 height 12
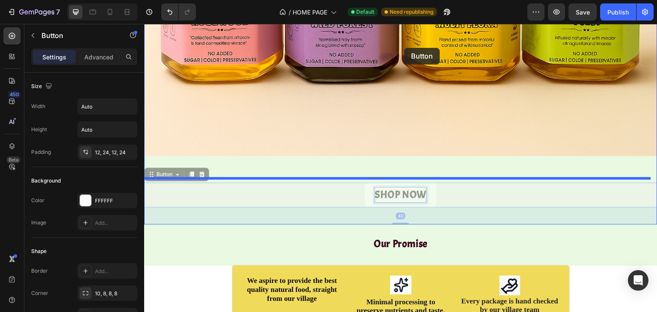
scroll to position [219, 0]
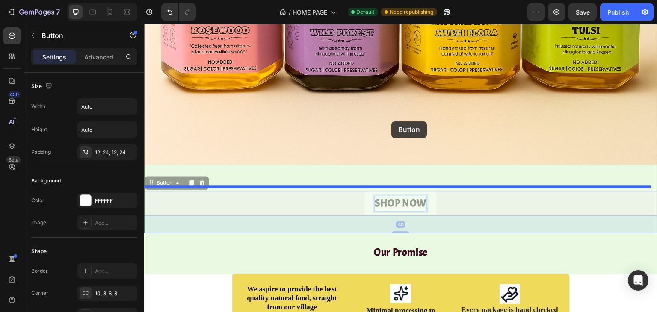
drag, startPoint x: 381, startPoint y: 162, endPoint x: 391, endPoint y: 121, distance: 42.4
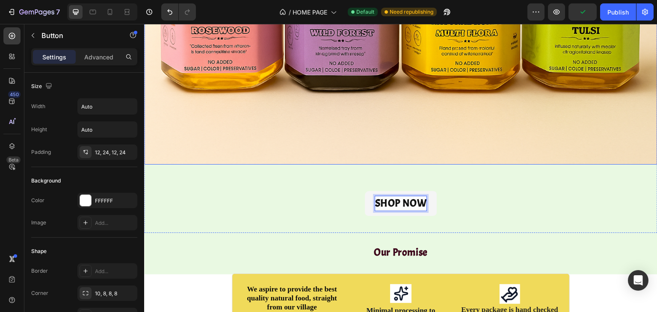
drag, startPoint x: 394, startPoint y: 194, endPoint x: 402, endPoint y: 96, distance: 98.7
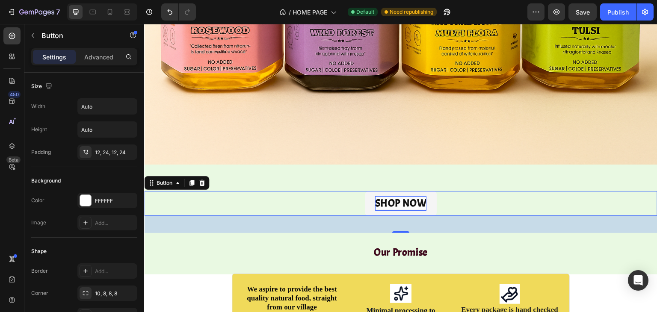
click at [344, 204] on div "SHOP NOW Button 40" at bounding box center [400, 203] width 513 height 25
drag, startPoint x: 366, startPoint y: 199, endPoint x: 373, endPoint y: 144, distance: 56.0
click at [373, 144] on div "Authentic, minimally processed foods grown and crafted in our village — deliver…" at bounding box center [400, 27] width 513 height 411
drag, startPoint x: 160, startPoint y: 179, endPoint x: 248, endPoint y: 131, distance: 100.1
click at [248, 131] on div "Authentic, minimally processed foods grown and crafted in our village — deliver…" at bounding box center [400, 27] width 513 height 411
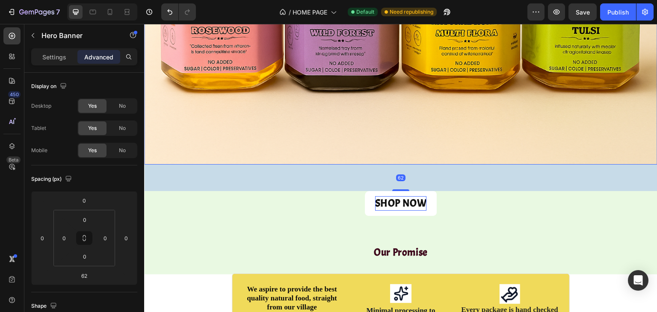
click at [272, 173] on div "62" at bounding box center [400, 178] width 513 height 27
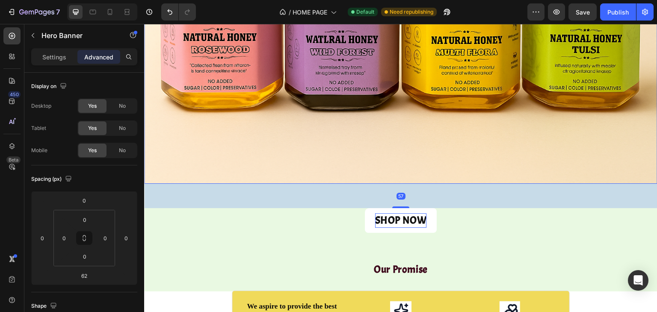
scroll to position [173, 0]
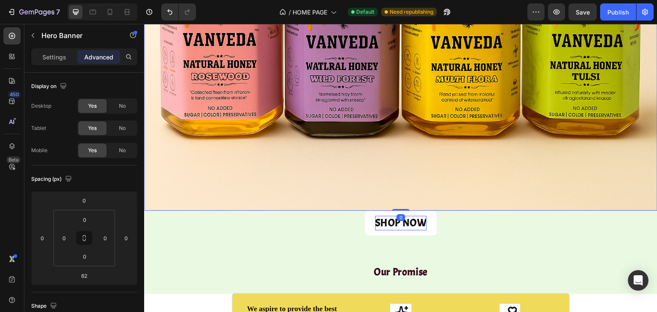
drag, startPoint x: 398, startPoint y: 204, endPoint x: 394, endPoint y: 136, distance: 68.6
click at [394, 136] on div "Authentic, minimally processed foods grown and crafted in our village — deliver…" at bounding box center [400, 40] width 513 height 342
type input "0"
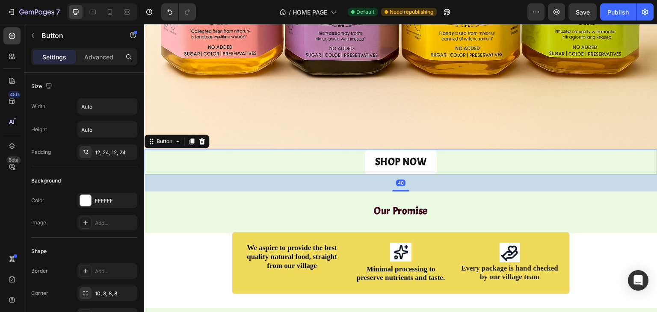
scroll to position [261, 0]
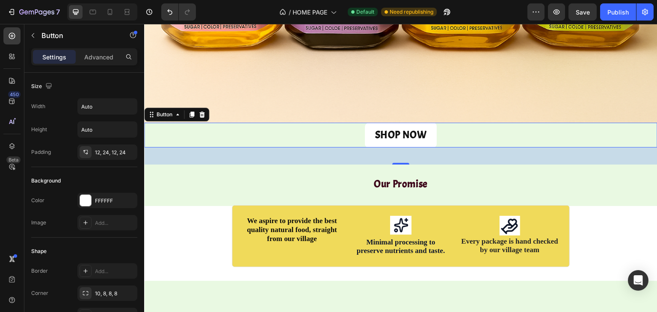
click at [319, 153] on div "40" at bounding box center [400, 156] width 513 height 17
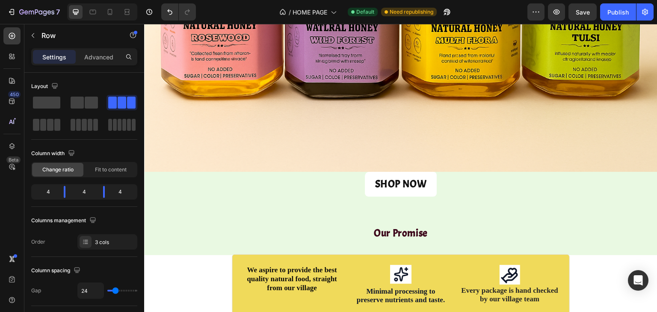
scroll to position [214, 0]
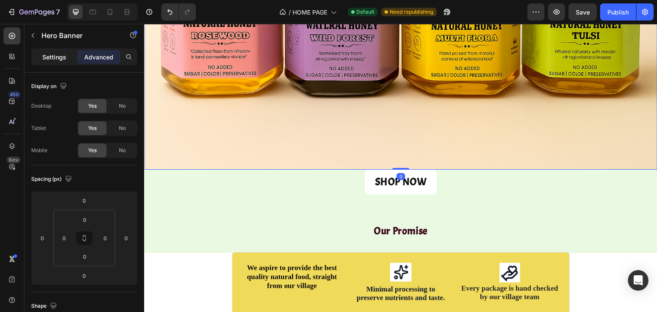
click at [63, 56] on p "Settings" at bounding box center [54, 57] width 24 height 9
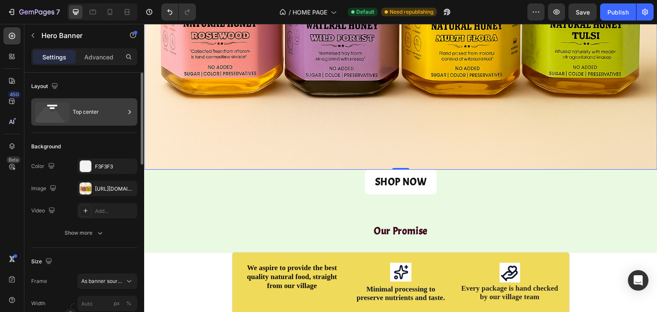
click at [92, 118] on div "Top center" at bounding box center [99, 112] width 52 height 20
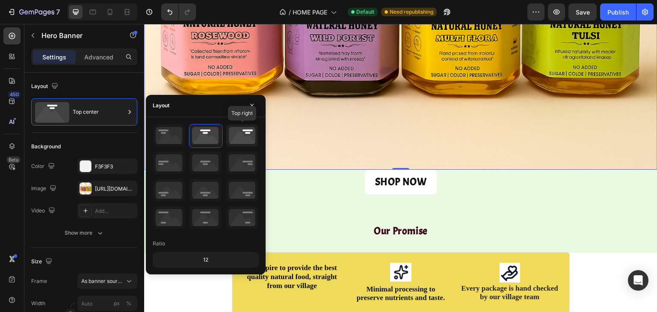
click at [248, 142] on icon at bounding box center [242, 135] width 32 height 22
click at [198, 162] on icon at bounding box center [206, 163] width 32 height 22
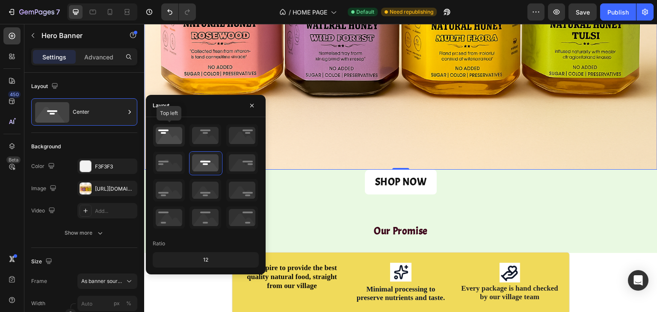
click at [173, 143] on icon at bounding box center [169, 135] width 32 height 22
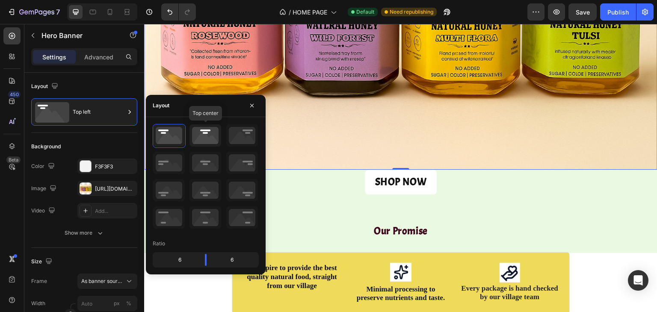
click at [190, 141] on icon at bounding box center [206, 135] width 32 height 22
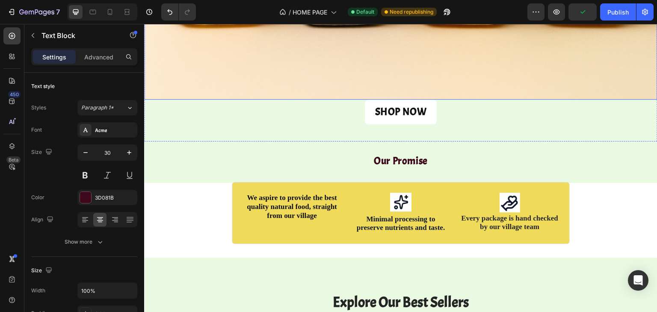
scroll to position [229, 0]
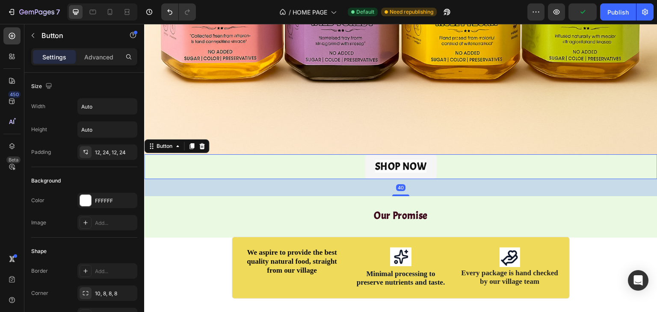
click at [371, 162] on link "SHOP NOW" at bounding box center [401, 166] width 72 height 25
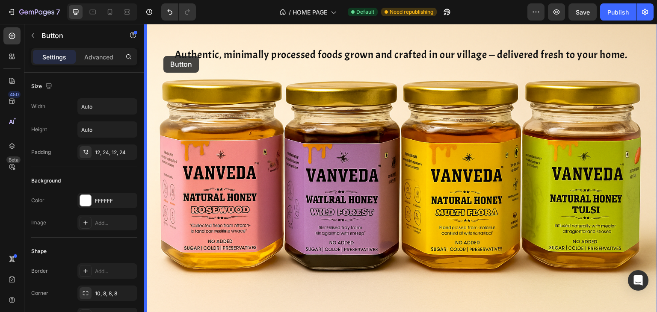
scroll to position [30, 0]
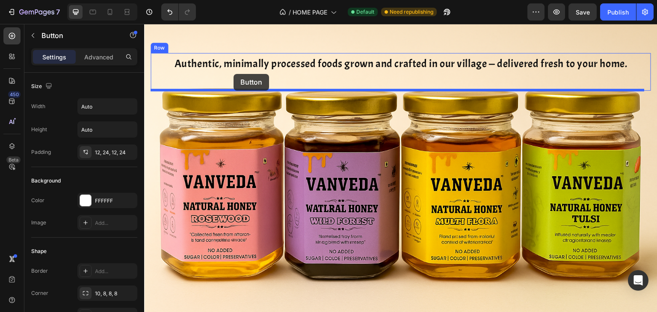
drag, startPoint x: 165, startPoint y: 141, endPoint x: 234, endPoint y: 74, distance: 96.2
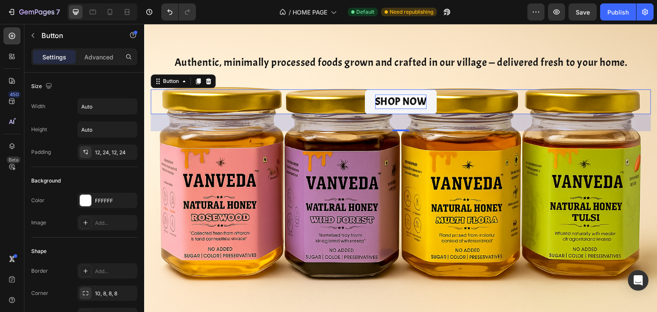
scroll to position [32, 0]
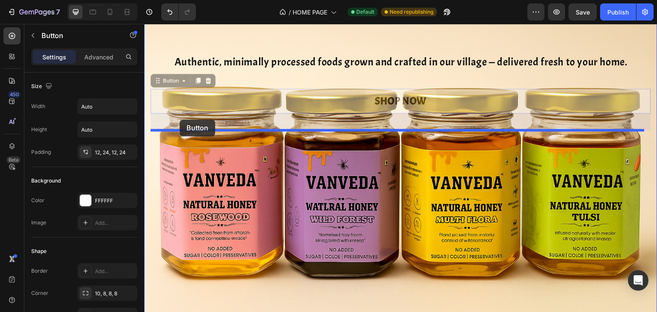
drag, startPoint x: 169, startPoint y: 81, endPoint x: 180, endPoint y: 120, distance: 40.5
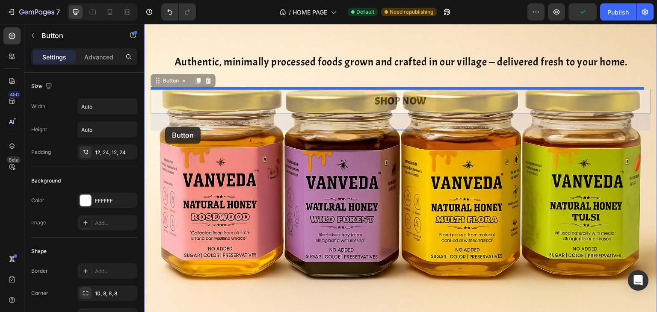
drag, startPoint x: 163, startPoint y: 81, endPoint x: 165, endPoint y: 126, distance: 45.0
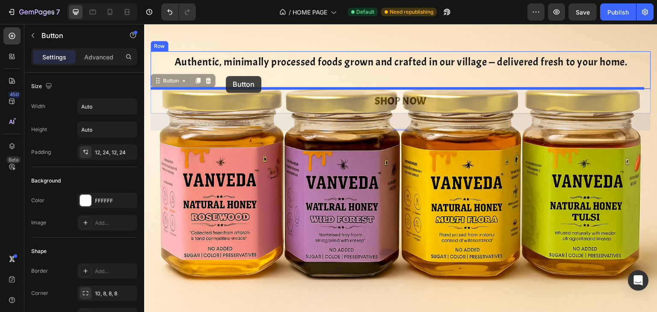
drag, startPoint x: 167, startPoint y: 81, endPoint x: 226, endPoint y: 76, distance: 58.8
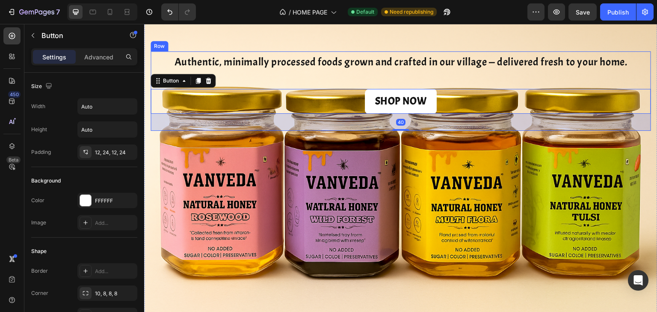
scroll to position [0, 0]
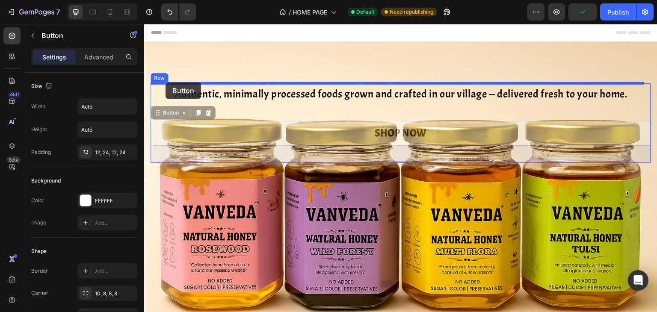
drag, startPoint x: 163, startPoint y: 111, endPoint x: 166, endPoint y: 83, distance: 28.3
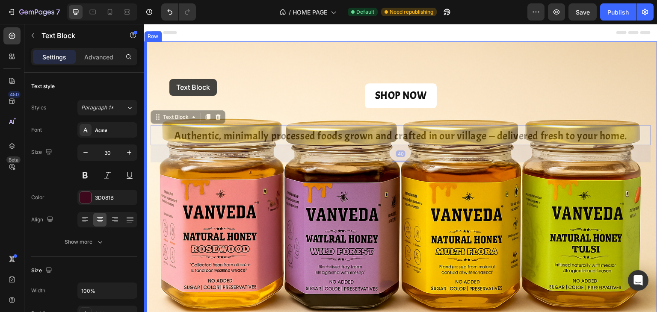
drag, startPoint x: 166, startPoint y: 119, endPoint x: 169, endPoint y: 79, distance: 39.9
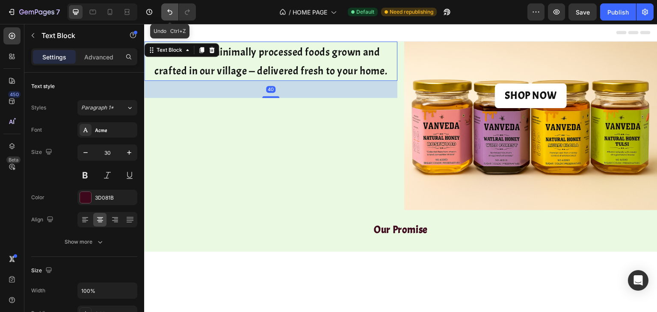
click at [169, 14] on icon "Undo/Redo" at bounding box center [170, 12] width 9 height 9
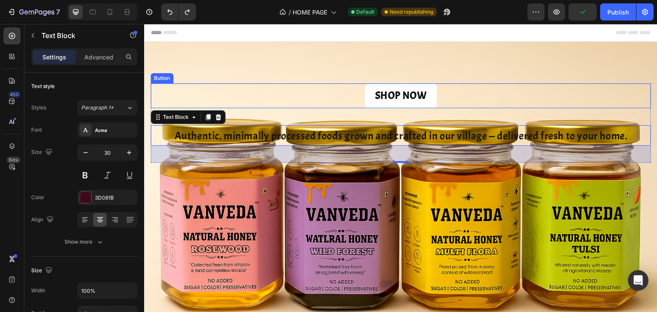
drag, startPoint x: 164, startPoint y: 118, endPoint x: 193, endPoint y: 86, distance: 42.1
click at [193, 86] on div "SHOP NOW Button Authentic, minimally processed foods grown and crafted in our v…" at bounding box center [401, 123] width 501 height 80
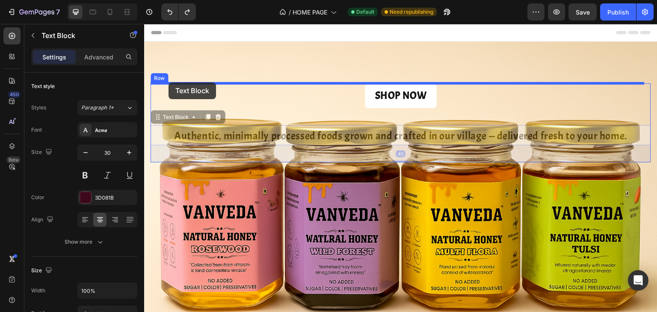
drag, startPoint x: 168, startPoint y: 119, endPoint x: 169, endPoint y: 83, distance: 36.8
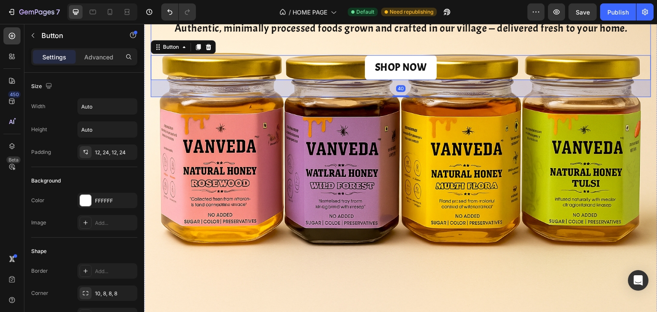
scroll to position [67, 0]
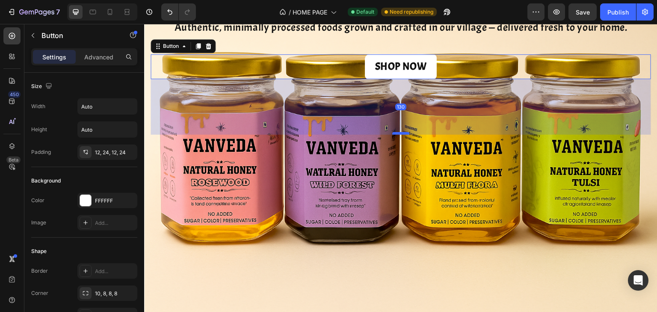
drag, startPoint x: 399, startPoint y: 93, endPoint x: 402, endPoint y: 131, distance: 38.2
click at [402, 132] on div at bounding box center [400, 133] width 17 height 3
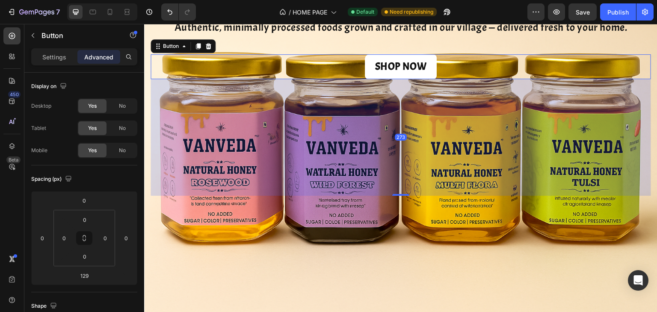
drag, startPoint x: 402, startPoint y: 131, endPoint x: 404, endPoint y: 192, distance: 61.2
click at [404, 79] on div "273" at bounding box center [401, 79] width 501 height 0
type input "272"
drag, startPoint x: 404, startPoint y: 192, endPoint x: 405, endPoint y: 232, distance: 39.8
click at [405, 232] on div "Authentic, minimally processed foods grown and crafted in our village — deliver…" at bounding box center [400, 106] width 513 height 263
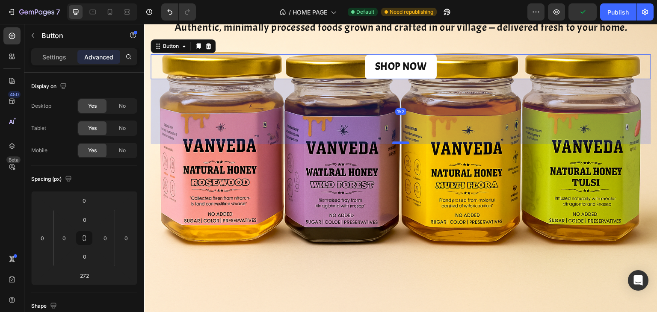
click at [396, 143] on div at bounding box center [400, 143] width 17 height 3
type input "152"
click at [325, 124] on div "152" at bounding box center [401, 111] width 501 height 65
click at [210, 48] on icon at bounding box center [208, 46] width 7 height 7
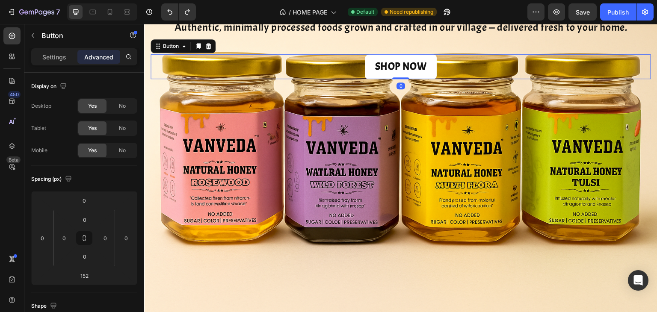
drag, startPoint x: 395, startPoint y: 142, endPoint x: 394, endPoint y: 32, distance: 109.9
click at [394, 32] on div "Authentic, minimally processed foods grown and crafted in our village — deliver…" at bounding box center [401, 48] width 501 height 62
type input "0"
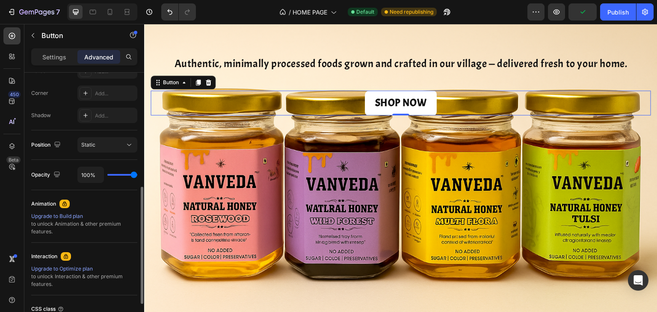
scroll to position [256, 0]
click at [127, 144] on icon at bounding box center [129, 144] width 9 height 9
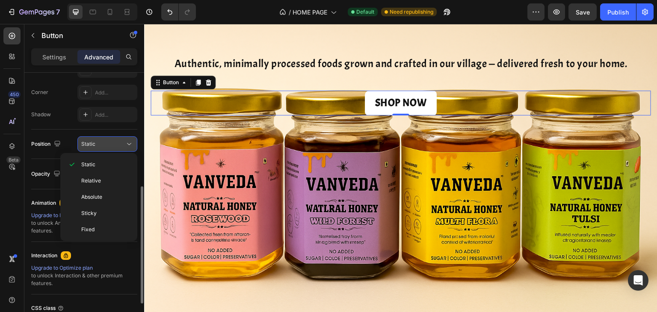
click at [127, 144] on icon at bounding box center [129, 144] width 9 height 9
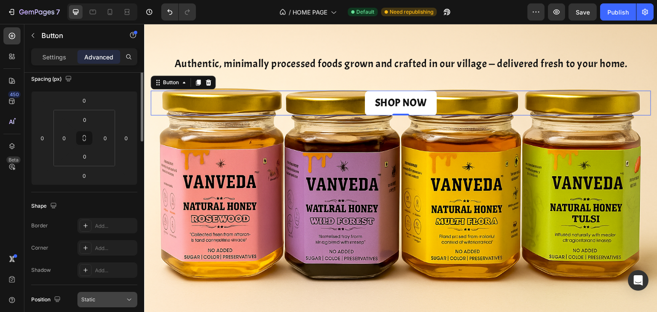
scroll to position [0, 0]
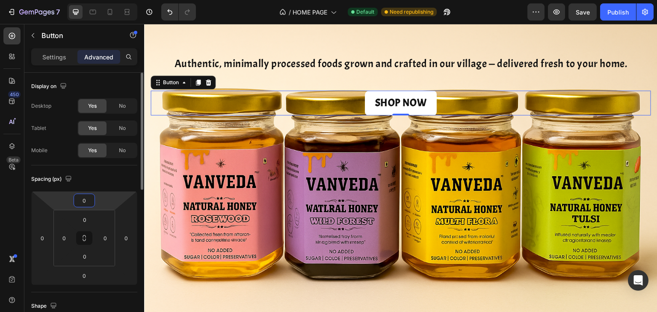
click at [89, 199] on input "0" at bounding box center [84, 200] width 17 height 13
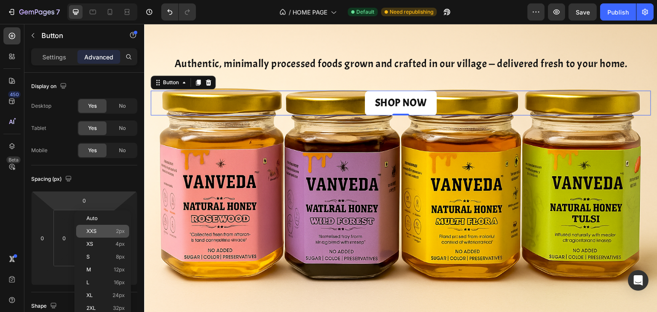
click at [97, 235] on div "XXS 2px" at bounding box center [102, 231] width 53 height 13
type input "2"
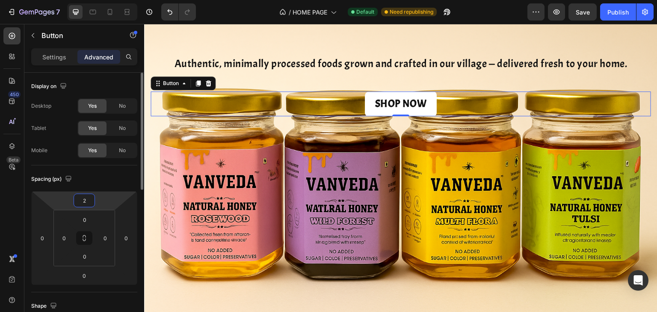
click at [84, 202] on input "2" at bounding box center [84, 200] width 17 height 13
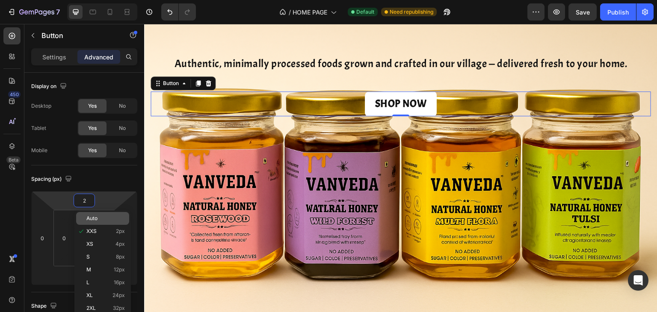
click at [86, 222] on div "Auto" at bounding box center [102, 218] width 53 height 13
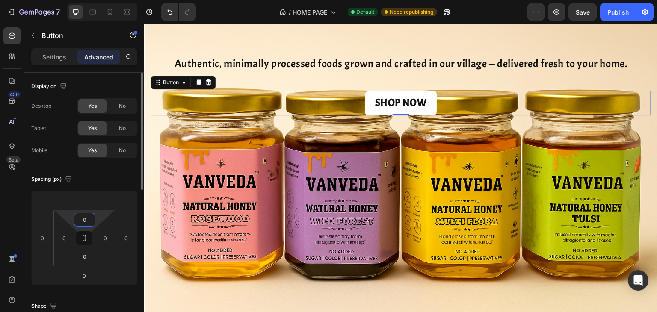
click at [85, 218] on input "0" at bounding box center [84, 219] width 17 height 13
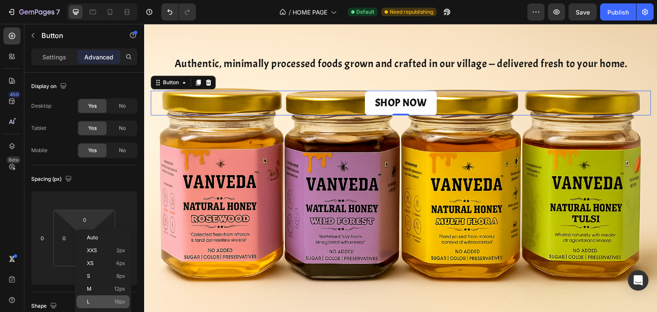
click at [96, 305] on p "L 16px" at bounding box center [106, 302] width 39 height 6
type input "16"
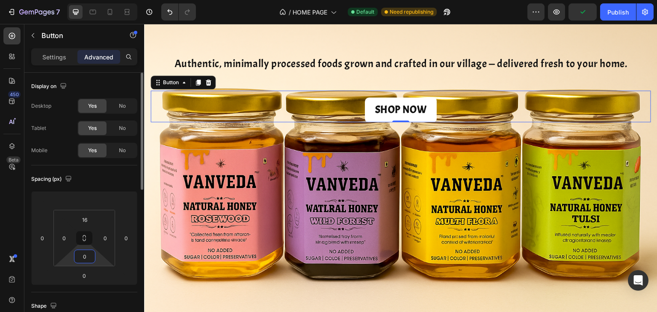
click at [87, 259] on input "0" at bounding box center [84, 256] width 17 height 13
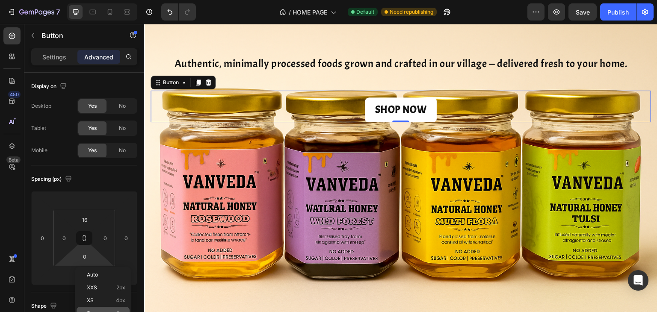
click at [92, 309] on div "S 8px" at bounding box center [103, 313] width 53 height 13
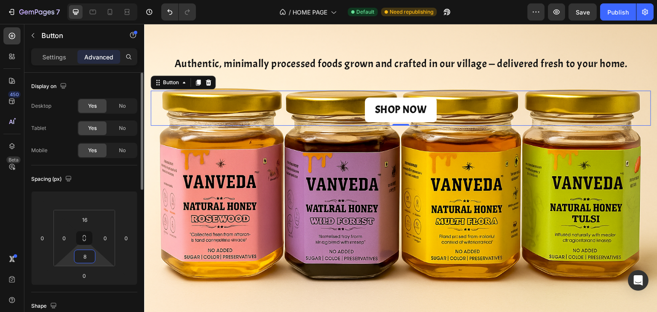
click at [86, 262] on input "8" at bounding box center [84, 256] width 17 height 13
type input "0"
click at [68, 64] on html "7 / HOME PAGE Default Need republishing Preview Save Publish 450 Beta Sections(…" at bounding box center [328, 32] width 657 height 64
click at [88, 218] on input "16" at bounding box center [84, 219] width 17 height 13
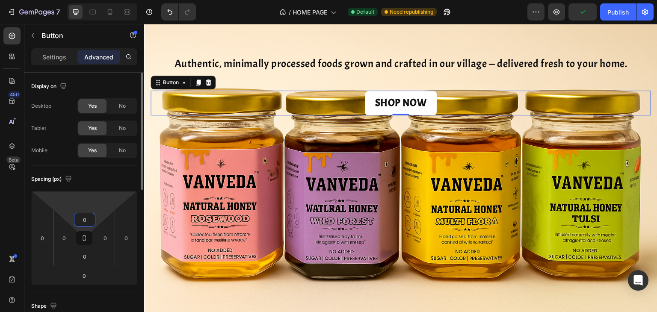
type input "0"
click at [98, 64] on html "7 / HOME PAGE Default Need republishing Preview Publish 450 Beta Sections(18) E…" at bounding box center [328, 32] width 657 height 64
click at [80, 274] on input "0" at bounding box center [84, 276] width 17 height 13
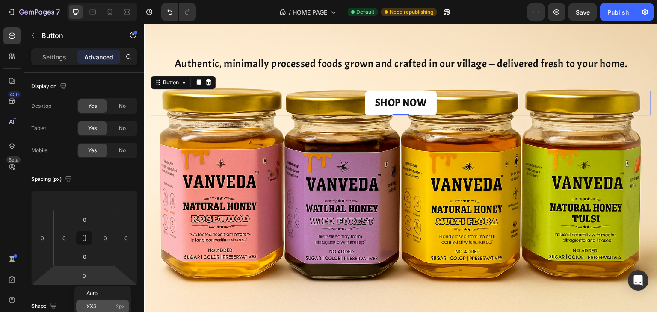
click at [89, 306] on span "XXS" at bounding box center [91, 307] width 10 height 6
type input "2"
click at [86, 273] on input "2" at bounding box center [84, 276] width 17 height 13
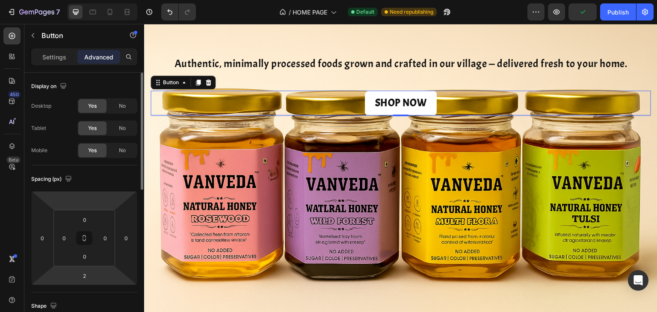
click at [0, 0] on div "Spacing (px) 0 2 0 0 0 0 0" at bounding box center [0, 0] width 0 height 0
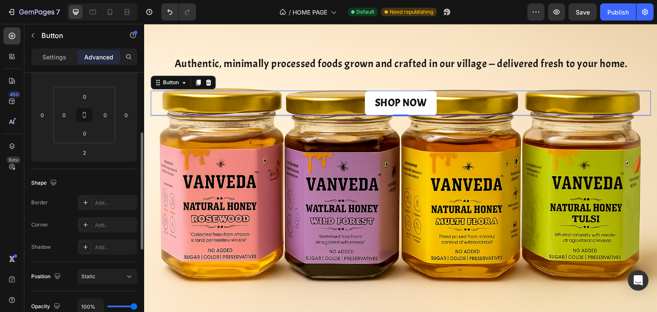
scroll to position [122, 0]
click at [92, 64] on html "7 / HOME PAGE Default Need republishing Preview Save Publish 450 Beta Sections(…" at bounding box center [328, 32] width 657 height 64
click at [84, 156] on input "2" at bounding box center [84, 153] width 17 height 13
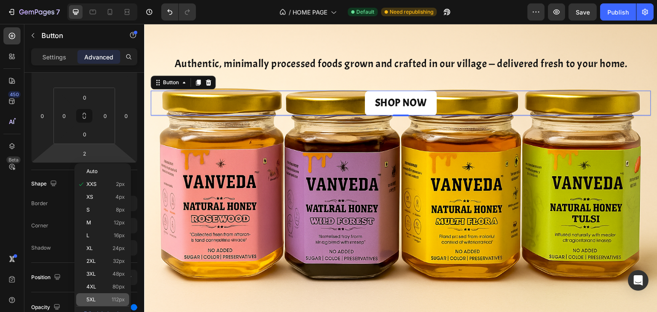
click at [92, 295] on div "5XL 112px" at bounding box center [102, 299] width 53 height 13
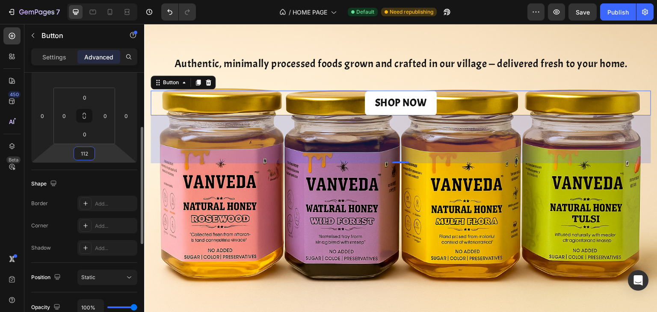
click at [85, 151] on input "112" at bounding box center [84, 153] width 17 height 13
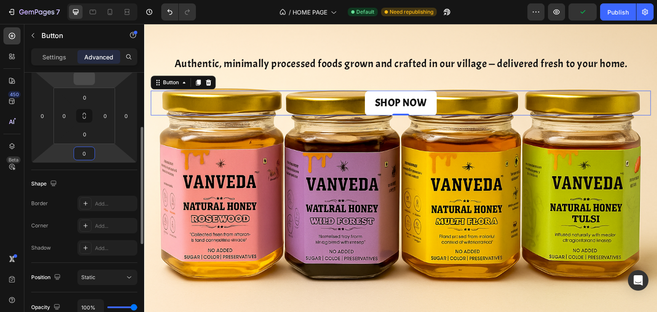
type input "0"
click at [90, 79] on input "number" at bounding box center [84, 78] width 17 height 13
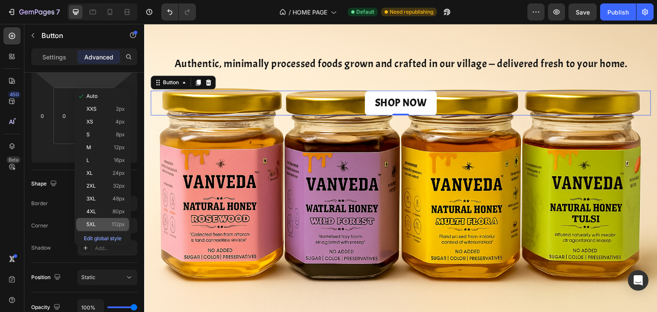
click at [87, 226] on span "5XL" at bounding box center [90, 225] width 9 height 6
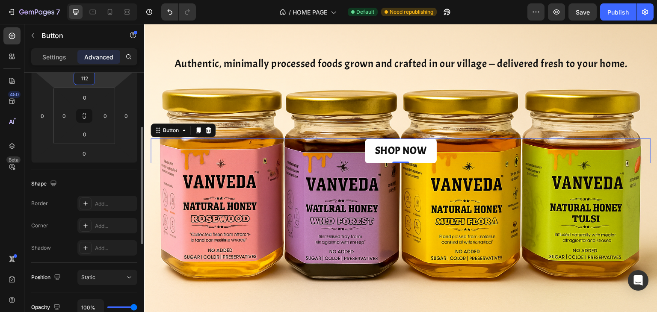
click at [86, 76] on input "112" at bounding box center [84, 78] width 17 height 13
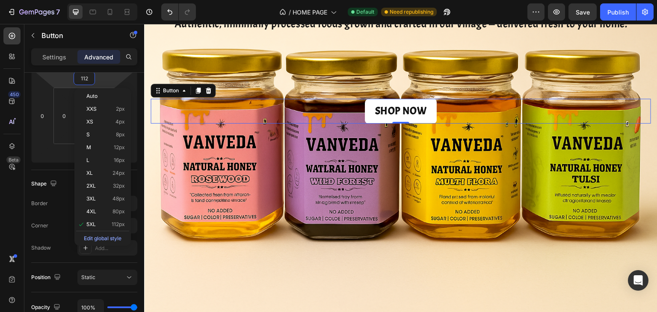
scroll to position [70, 0]
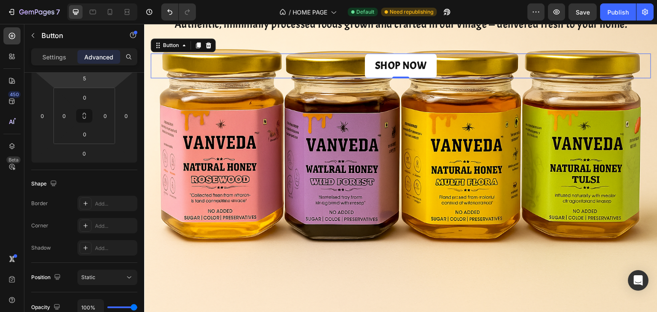
click at [343, 113] on div "Authentic, minimally processed foods grown and crafted in our village — deliver…" at bounding box center [400, 46] width 513 height 148
click at [87, 83] on input "5" at bounding box center [84, 78] width 17 height 13
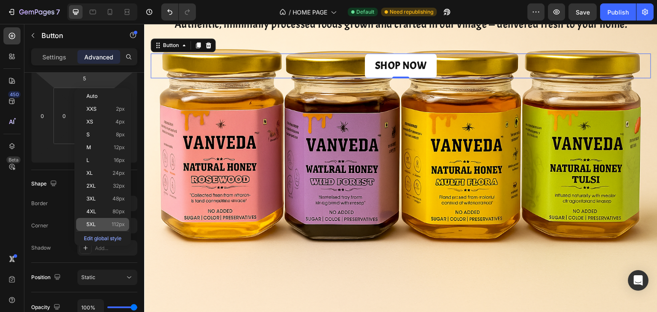
click at [96, 225] on p "5XL 112px" at bounding box center [105, 225] width 39 height 6
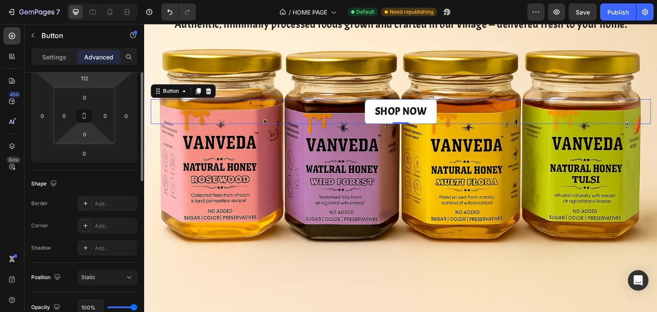
scroll to position [77, 0]
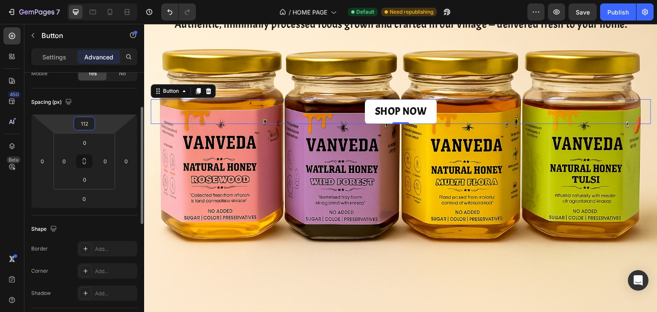
click at [89, 124] on input "112" at bounding box center [84, 123] width 17 height 13
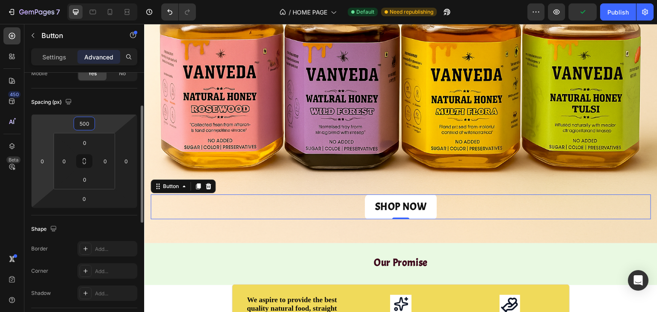
scroll to position [76, 0]
click at [80, 127] on input "500" at bounding box center [84, 124] width 17 height 13
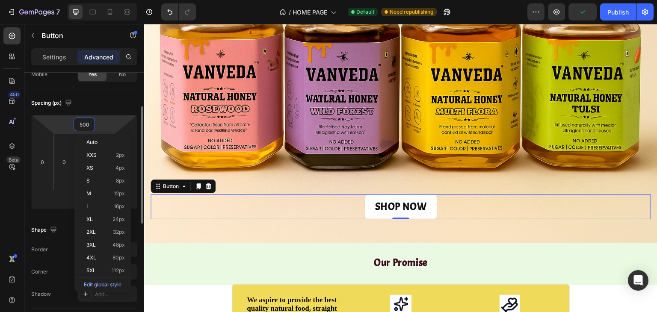
click at [80, 127] on input "500" at bounding box center [84, 124] width 17 height 13
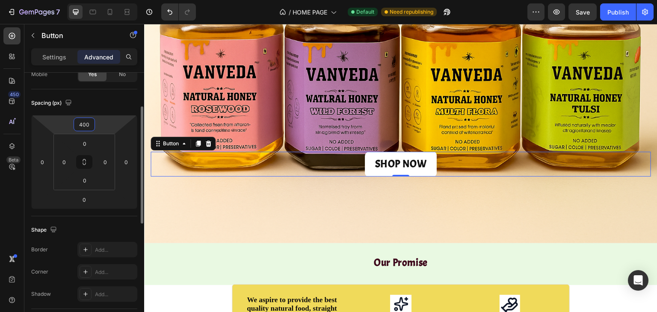
click at [84, 123] on input "400" at bounding box center [84, 124] width 17 height 13
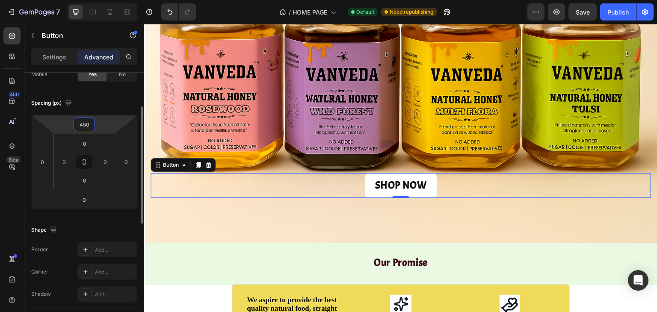
type input "450"
click at [84, 107] on div "Spacing (px)" at bounding box center [84, 103] width 106 height 14
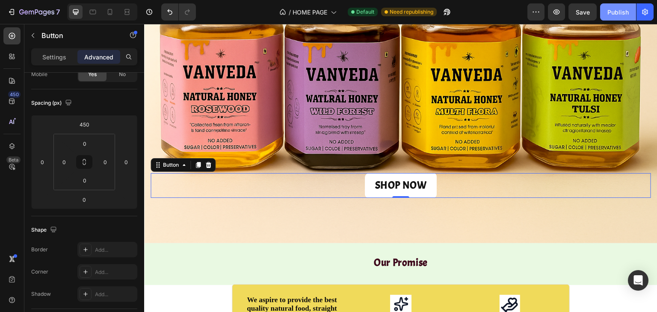
click at [616, 11] on div "Publish" at bounding box center [617, 12] width 21 height 9
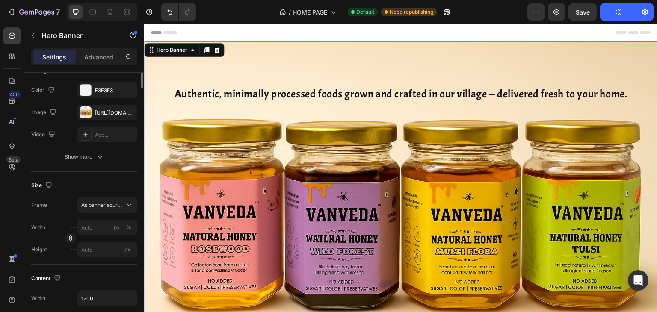
scroll to position [0, 0]
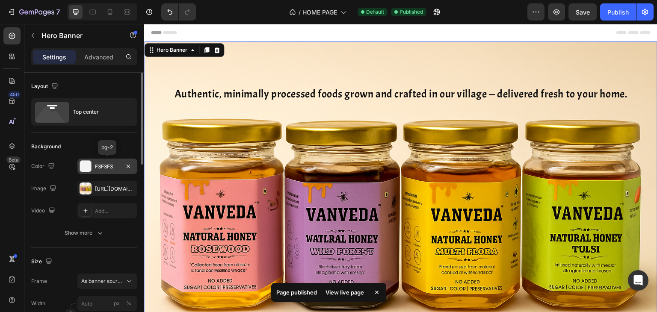
click at [91, 165] on div at bounding box center [85, 166] width 11 height 11
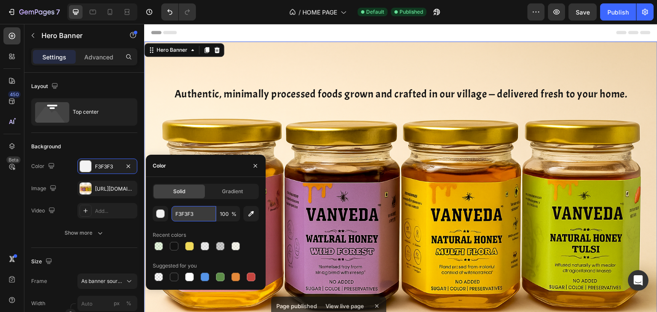
click at [194, 218] on input "F3F3F3" at bounding box center [194, 213] width 44 height 15
type input "FFFFFF"
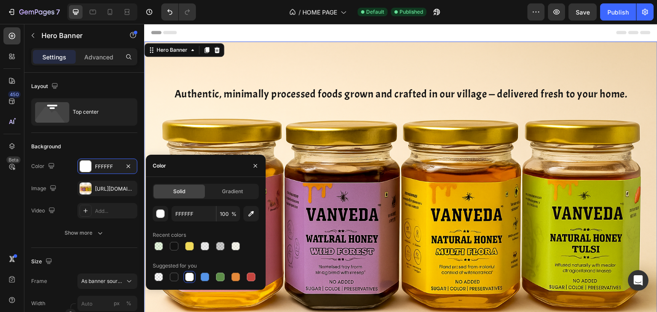
click at [211, 231] on div "Recent colors" at bounding box center [206, 235] width 106 height 14
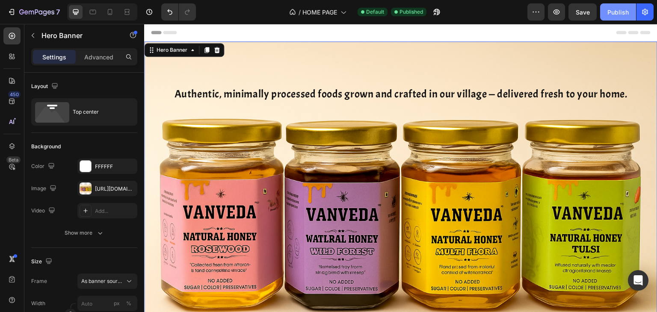
click at [614, 15] on div "Publish" at bounding box center [617, 12] width 21 height 9
click at [96, 60] on p "Advanced" at bounding box center [98, 57] width 29 height 9
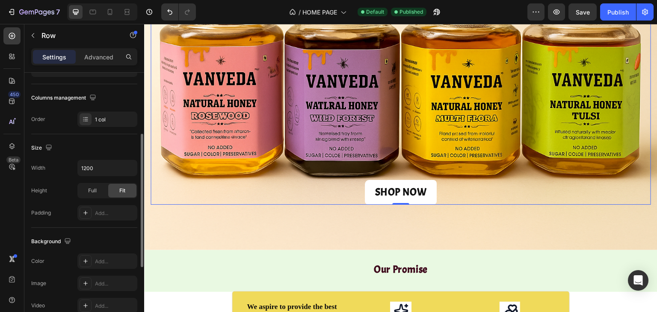
scroll to position [126, 0]
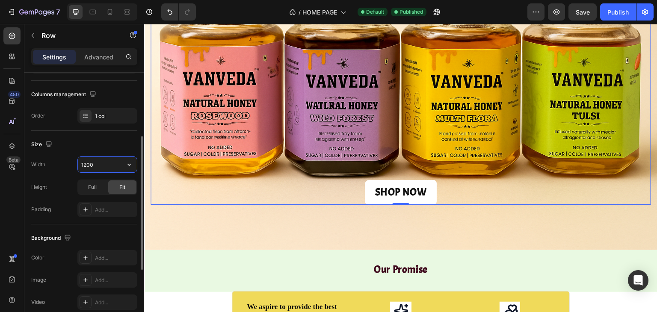
click at [94, 163] on input "1200" at bounding box center [107, 164] width 59 height 15
click at [125, 165] on icon "button" at bounding box center [129, 164] width 9 height 9
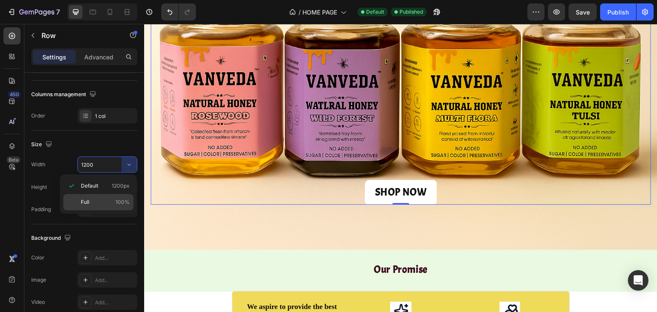
click at [96, 201] on p "Full 100%" at bounding box center [105, 202] width 49 height 8
type input "100%"
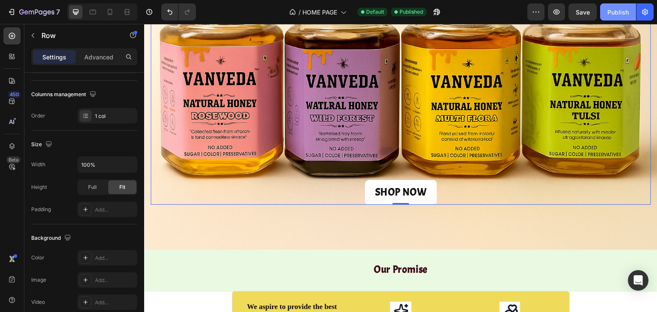
click at [628, 4] on button "Publish" at bounding box center [618, 11] width 36 height 17
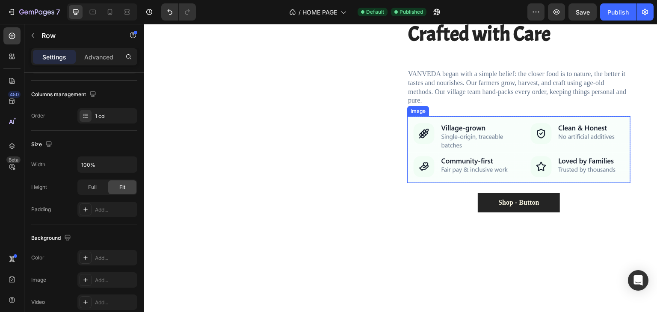
scroll to position [671, 0]
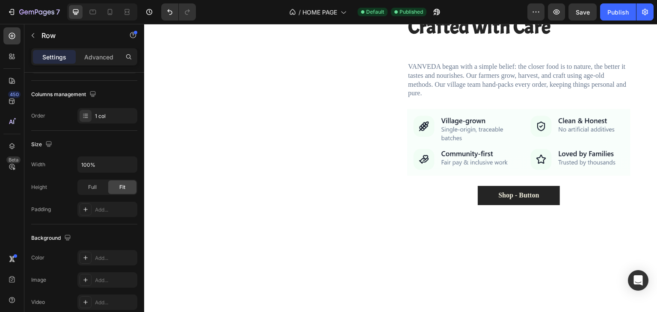
click at [614, 2] on div "7 / HOME PAGE Default Published Preview Save Publish" at bounding box center [328, 12] width 657 height 24
click at [614, 7] on button "Publish" at bounding box center [618, 11] width 36 height 17
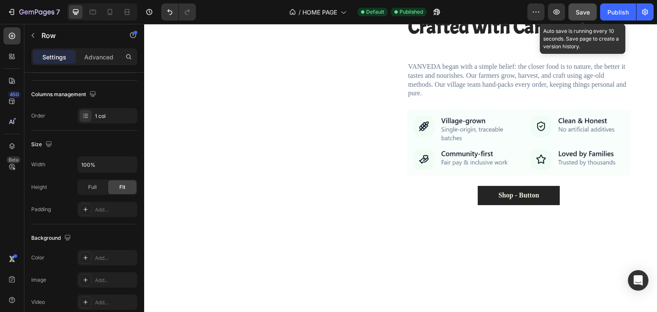
click at [579, 13] on span "Save" at bounding box center [583, 12] width 14 height 7
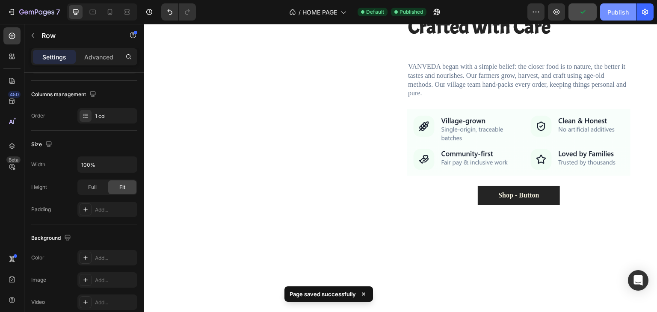
click at [608, 12] on div "Publish" at bounding box center [617, 12] width 21 height 9
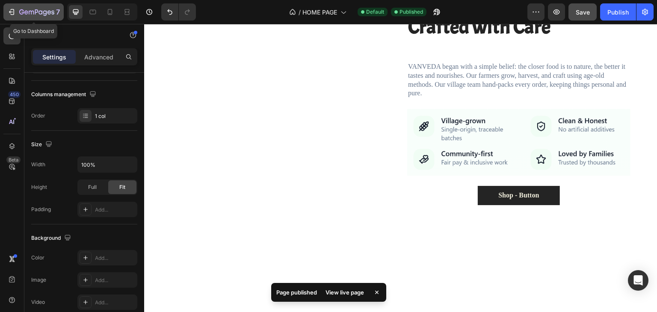
click at [29, 12] on icon "button" at bounding box center [31, 13] width 5 height 4
